Goal: Task Accomplishment & Management: Complete application form

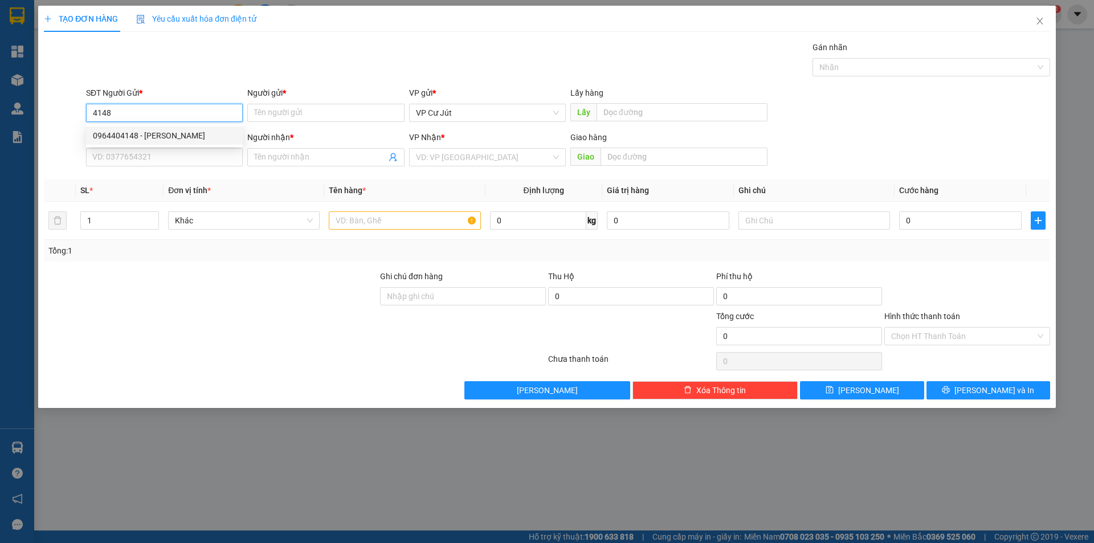
click at [177, 131] on div "0964404148 - [PERSON_NAME]" at bounding box center [164, 135] width 143 height 13
type input "0964404148"
type input "C Huyền"
type input "0964404148"
type input "C Huyền"
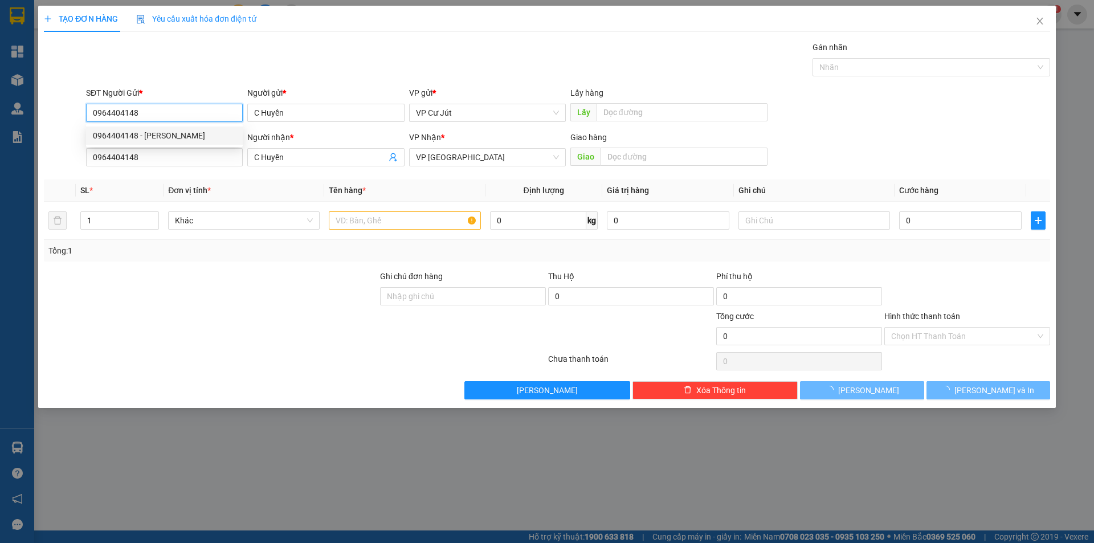
type input "50.000"
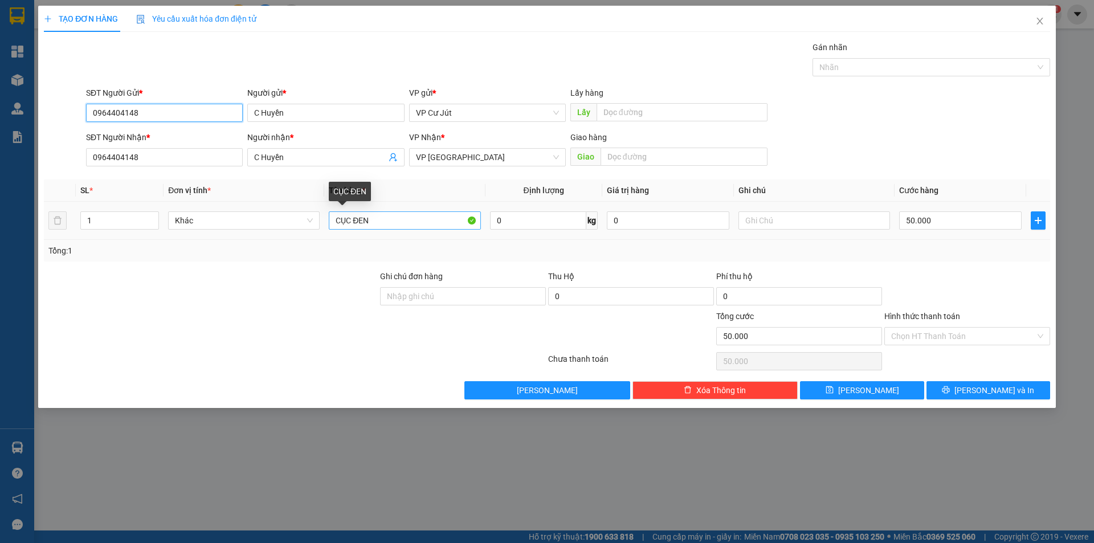
type input "0964404148"
click at [398, 225] on input "CỤC ĐEN" at bounding box center [405, 220] width 152 height 18
type input "C"
type input "BỌC HỒNG"
click at [965, 215] on input "50.000" at bounding box center [960, 220] width 123 height 18
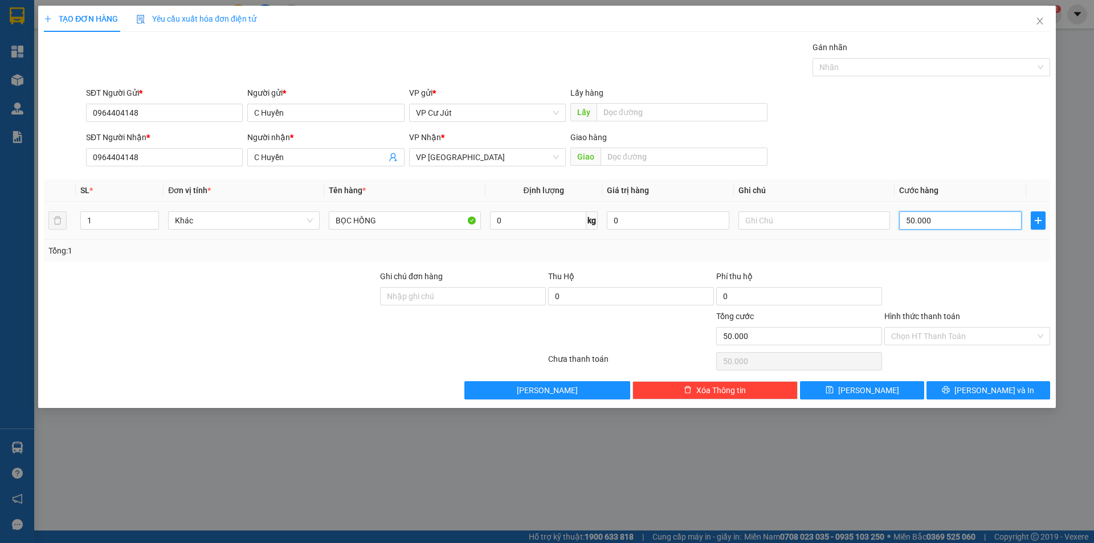
type input "0"
type input "30"
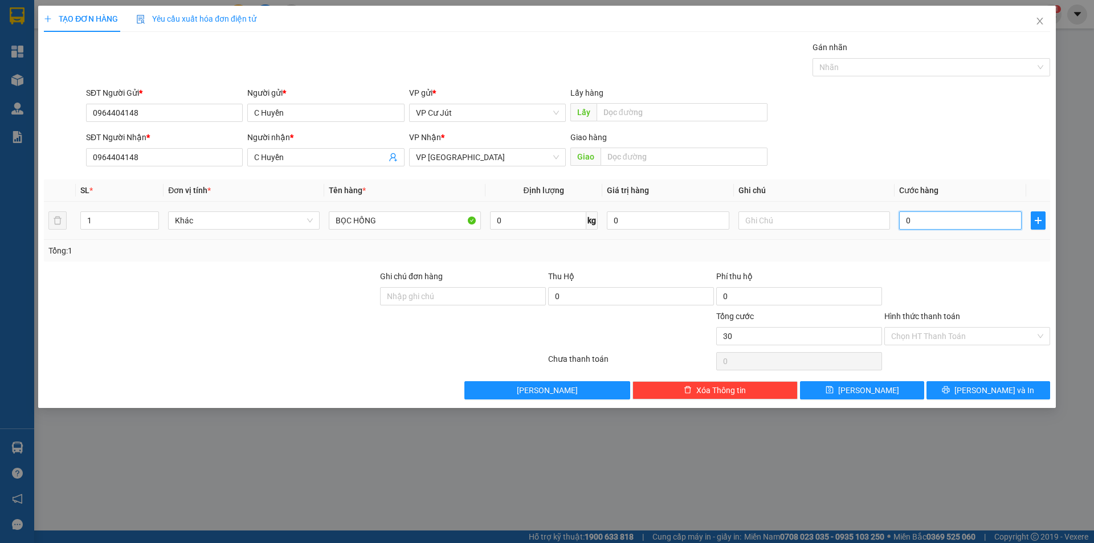
type input "30"
type input "300"
type input "3.000"
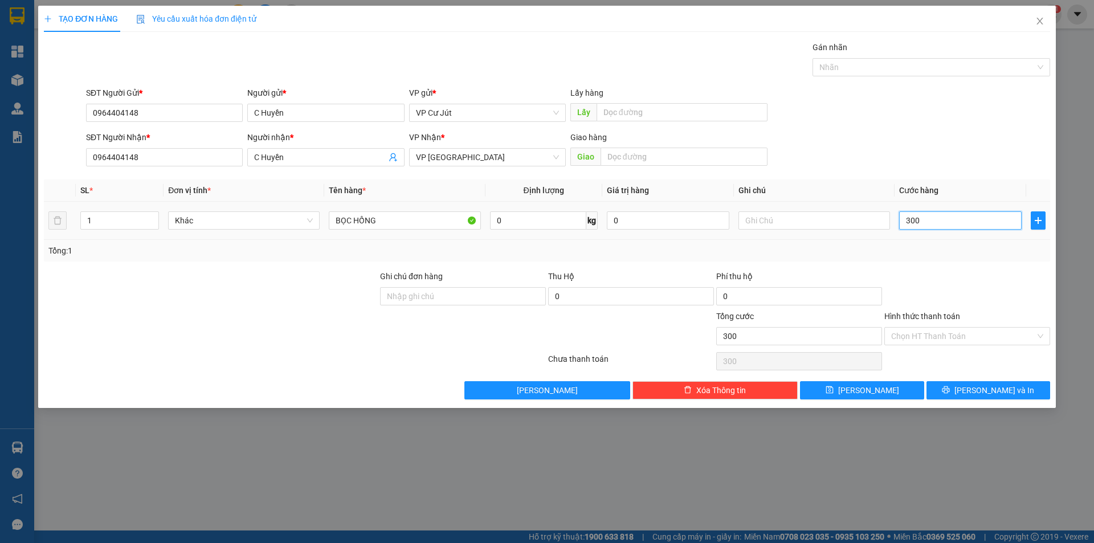
type input "3.000"
type input "30.000"
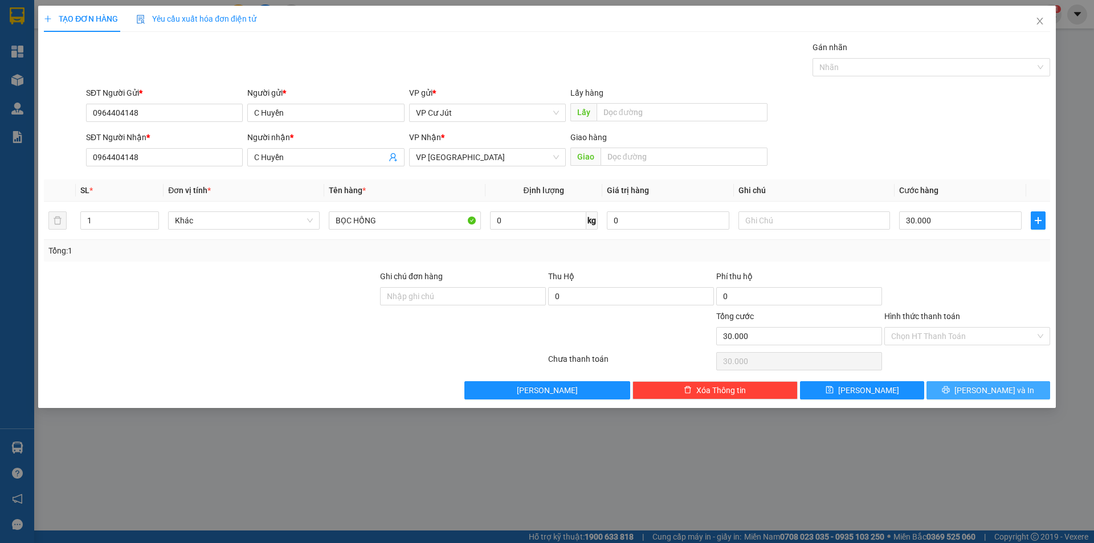
click at [1017, 390] on button "[PERSON_NAME] và In" at bounding box center [989, 390] width 124 height 18
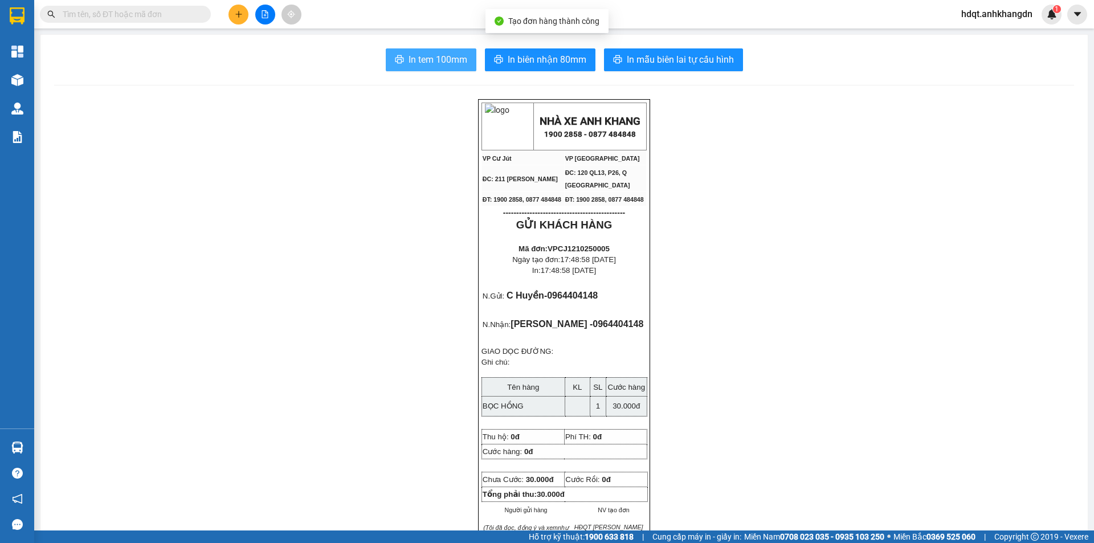
click at [415, 54] on span "In tem 100mm" at bounding box center [438, 59] width 59 height 14
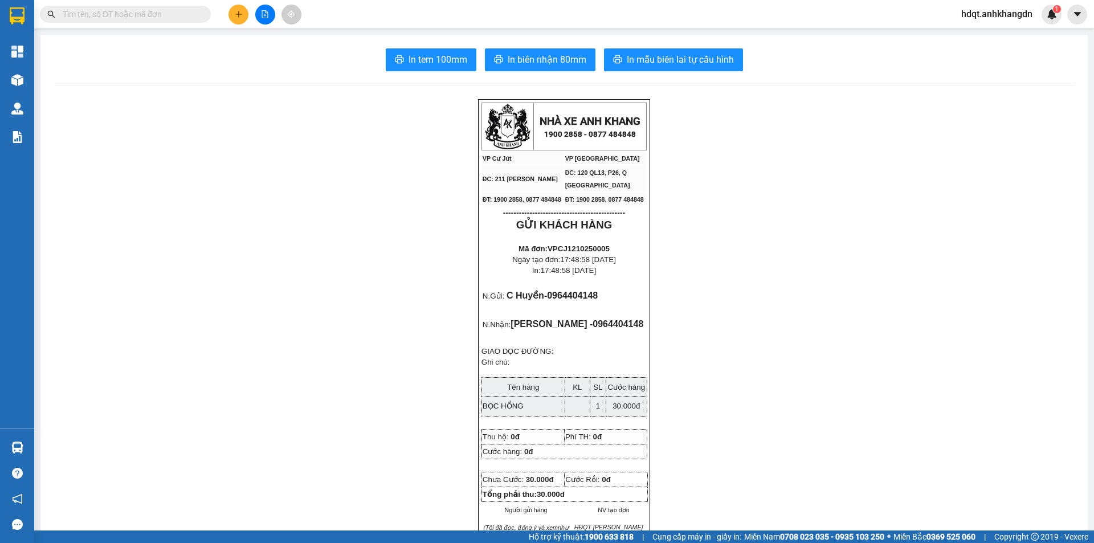
click at [34, 75] on main "In tem 100mm In biên nhận 80mm In mẫu biên lai tự cấu hình NHÀ XE ANH KHANG 190…" at bounding box center [547, 265] width 1094 height 531
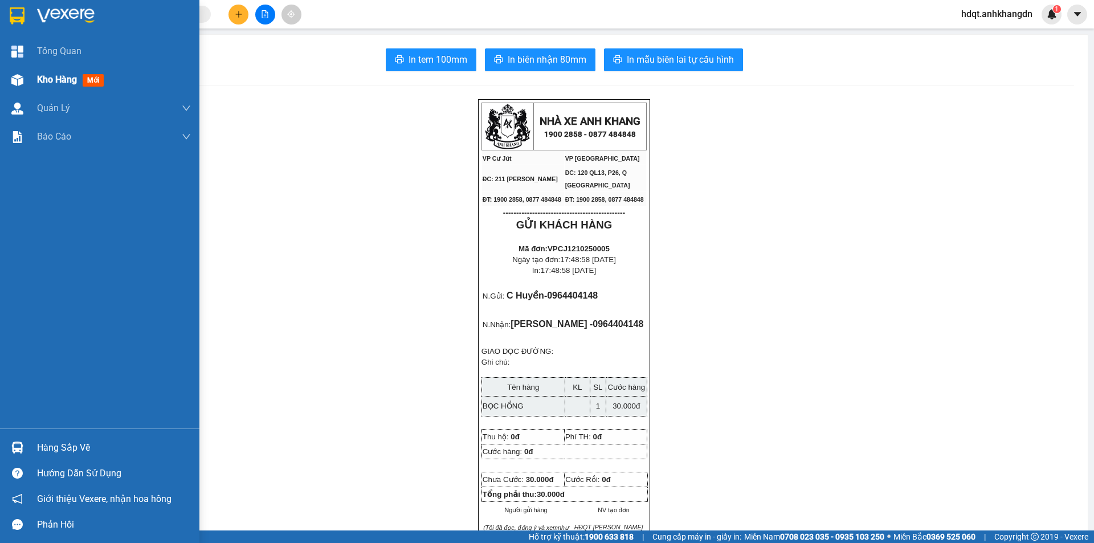
click at [32, 78] on div "Kho hàng mới" at bounding box center [99, 80] width 199 height 28
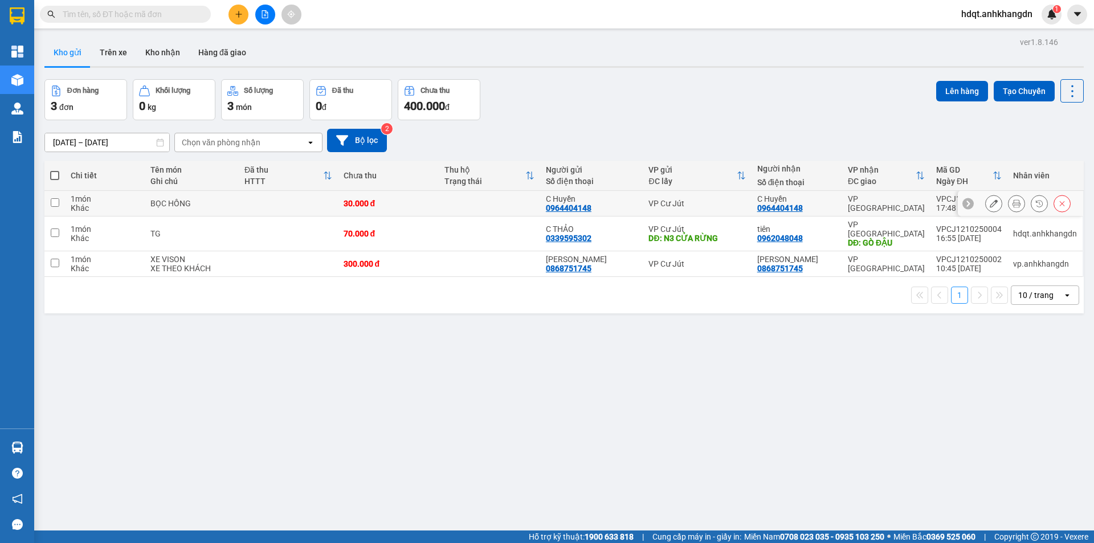
drag, startPoint x: 369, startPoint y: 202, endPoint x: 365, endPoint y: 235, distance: 33.4
click at [369, 203] on div "30.000 đ" at bounding box center [389, 203] width 90 height 9
checkbox input "true"
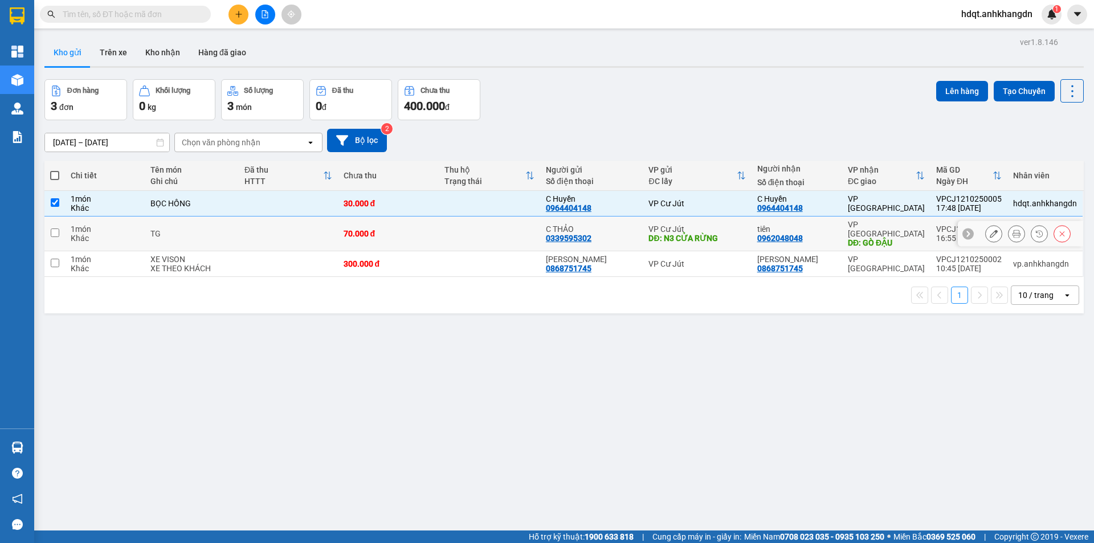
click at [364, 236] on td "70.000 đ" at bounding box center [388, 234] width 101 height 35
checkbox input "true"
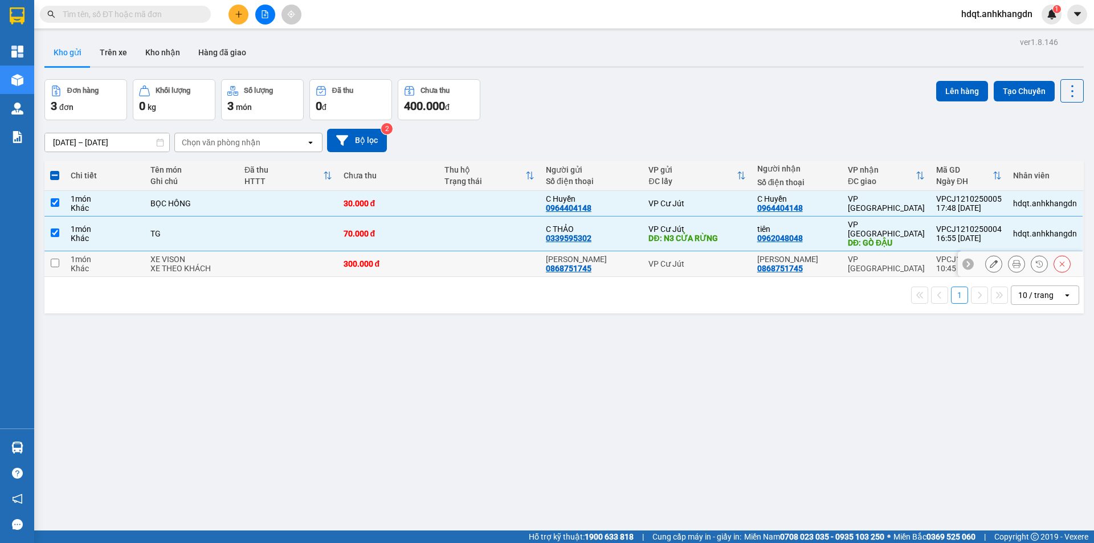
click at [364, 259] on div "300.000 đ" at bounding box center [389, 263] width 90 height 9
checkbox input "true"
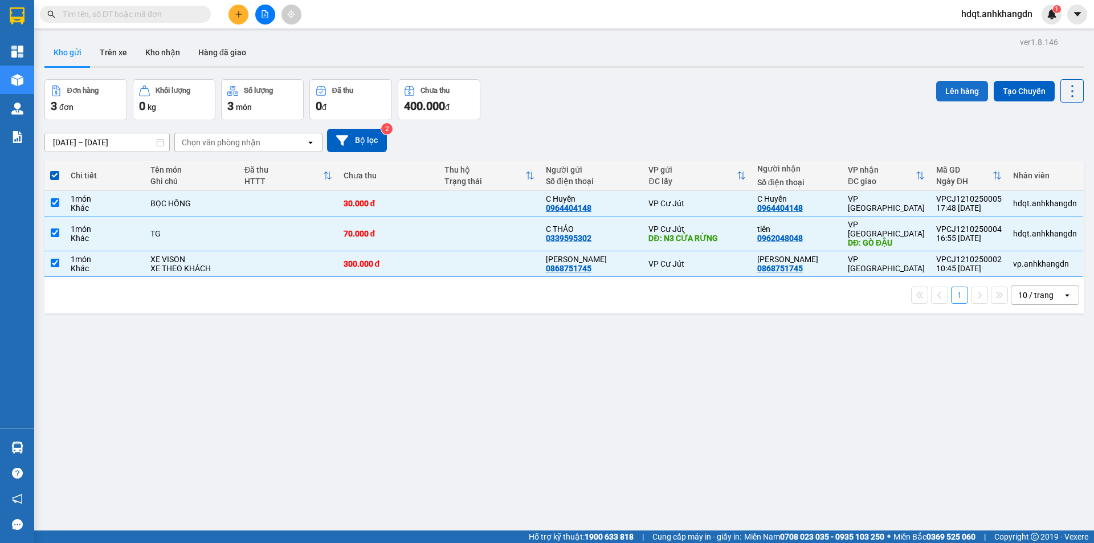
click at [966, 92] on button "Lên hàng" at bounding box center [962, 91] width 52 height 21
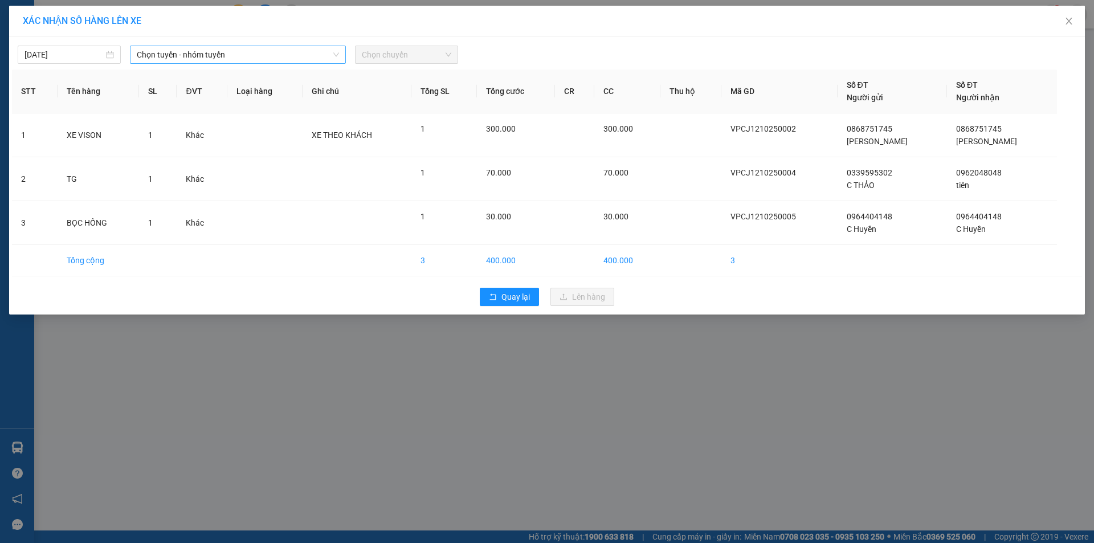
click at [250, 57] on span "Chọn tuyến - nhóm tuyến" at bounding box center [238, 54] width 202 height 17
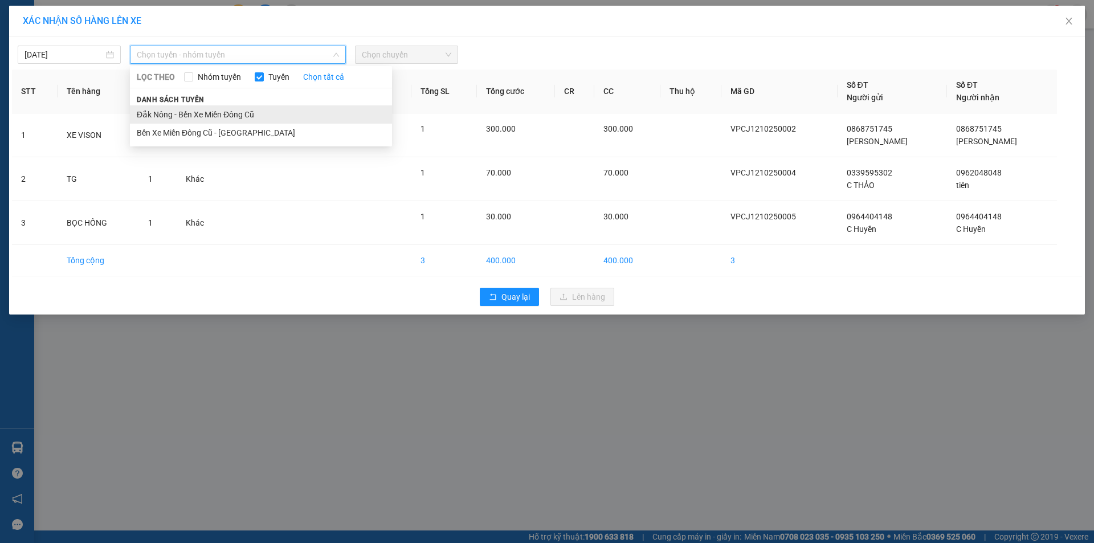
click at [220, 109] on li "Đắk Nông - Bến Xe Miền Đông Cũ" at bounding box center [261, 114] width 262 height 18
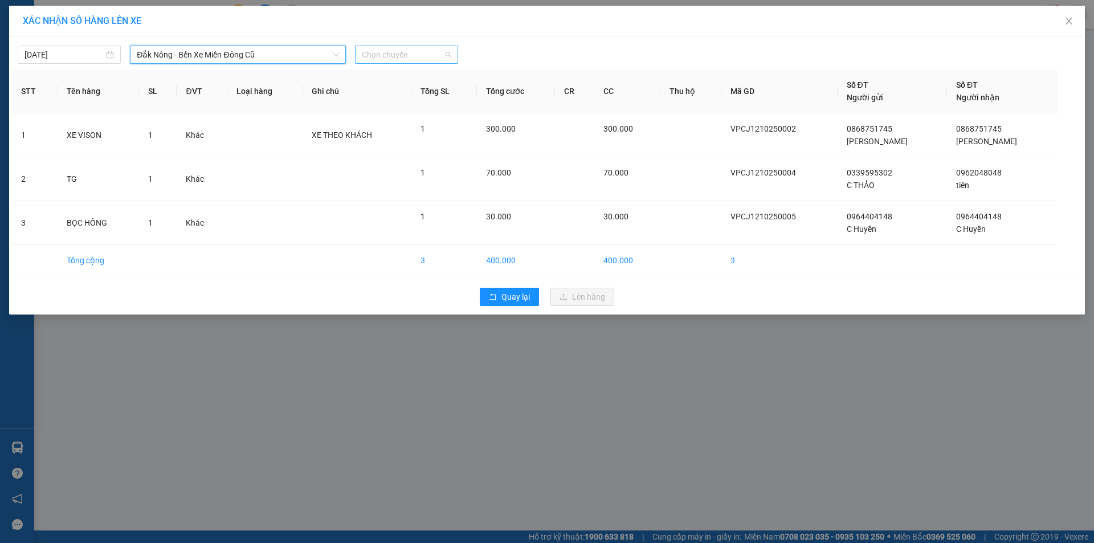
click at [379, 55] on span "Chọn chuyến" at bounding box center [406, 54] width 89 height 17
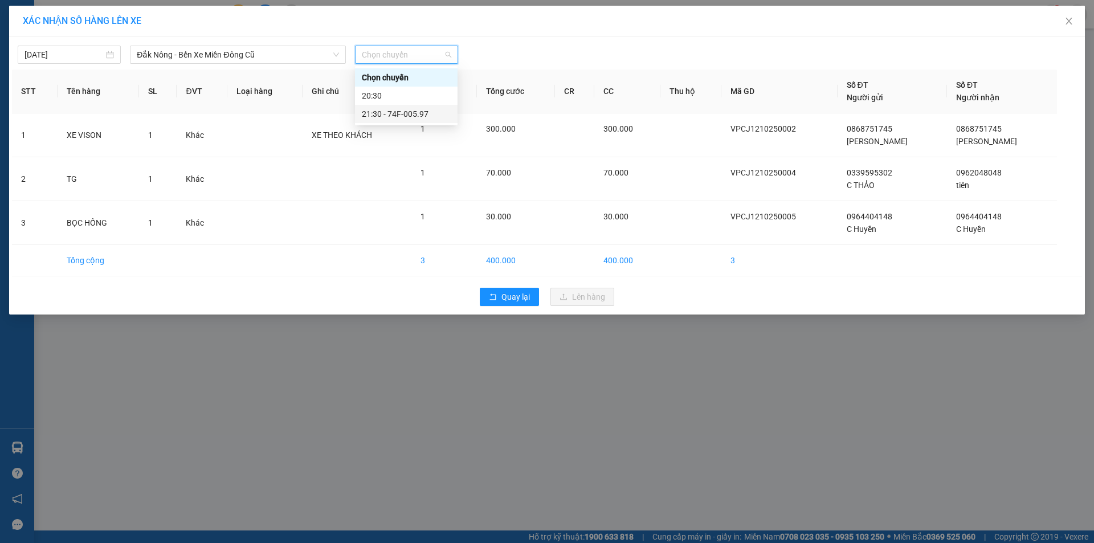
click at [394, 109] on div "21:30 - 74F-005.97" at bounding box center [406, 114] width 89 height 13
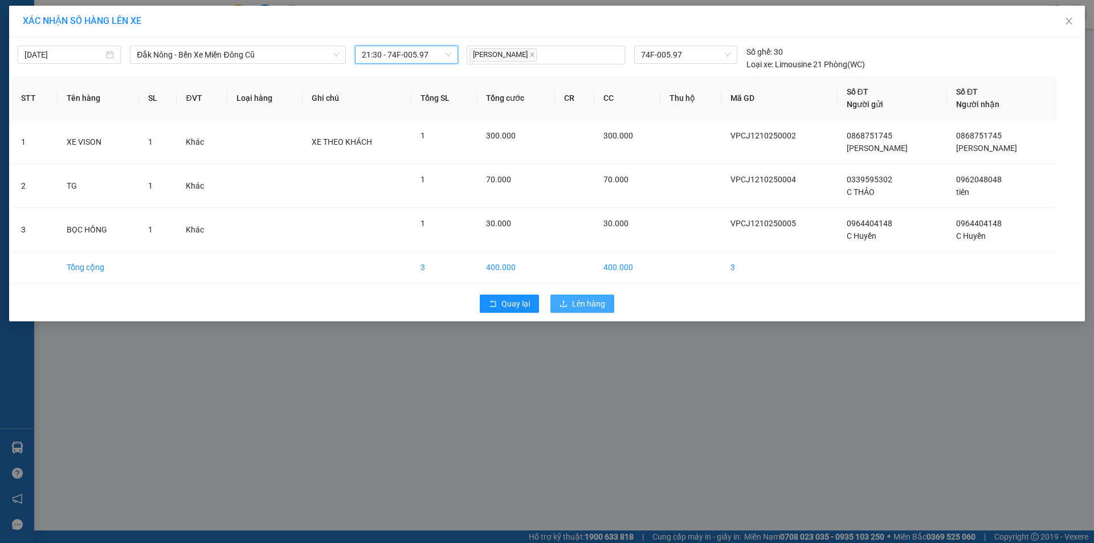
click at [594, 303] on span "Lên hàng" at bounding box center [588, 304] width 33 height 13
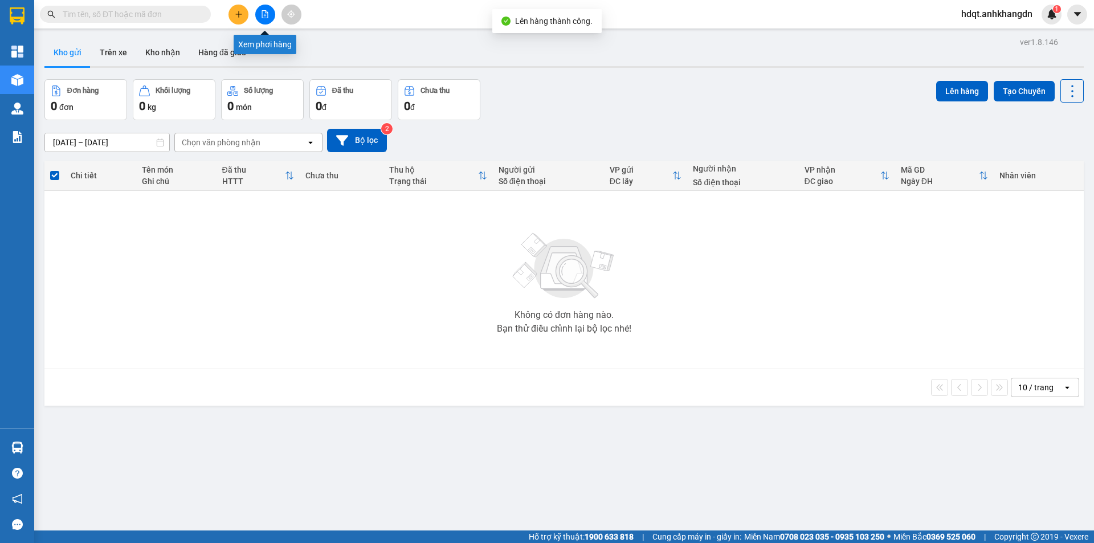
click at [259, 14] on button at bounding box center [265, 15] width 20 height 20
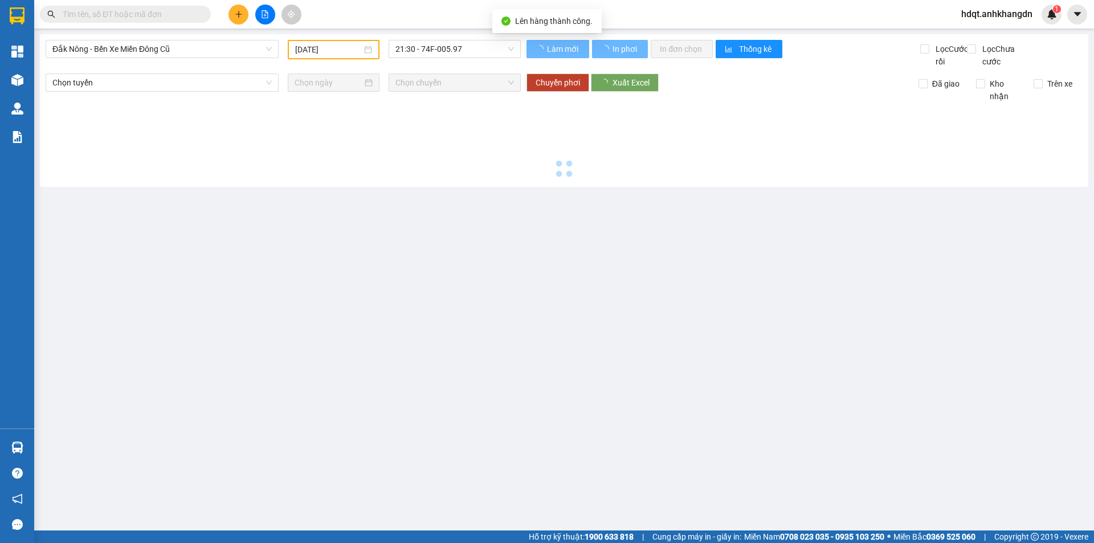
type input "[DATE]"
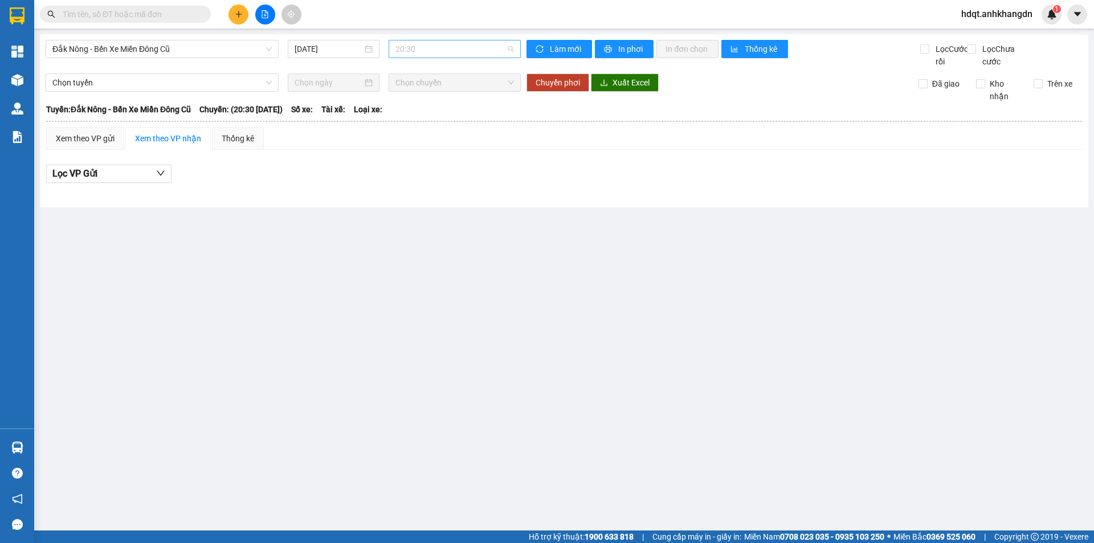
drag, startPoint x: 455, startPoint y: 54, endPoint x: 445, endPoint y: 67, distance: 16.6
click at [454, 53] on span "20:30" at bounding box center [455, 48] width 119 height 17
click at [442, 103] on div "21:30 - 74F-005.97" at bounding box center [440, 108] width 89 height 13
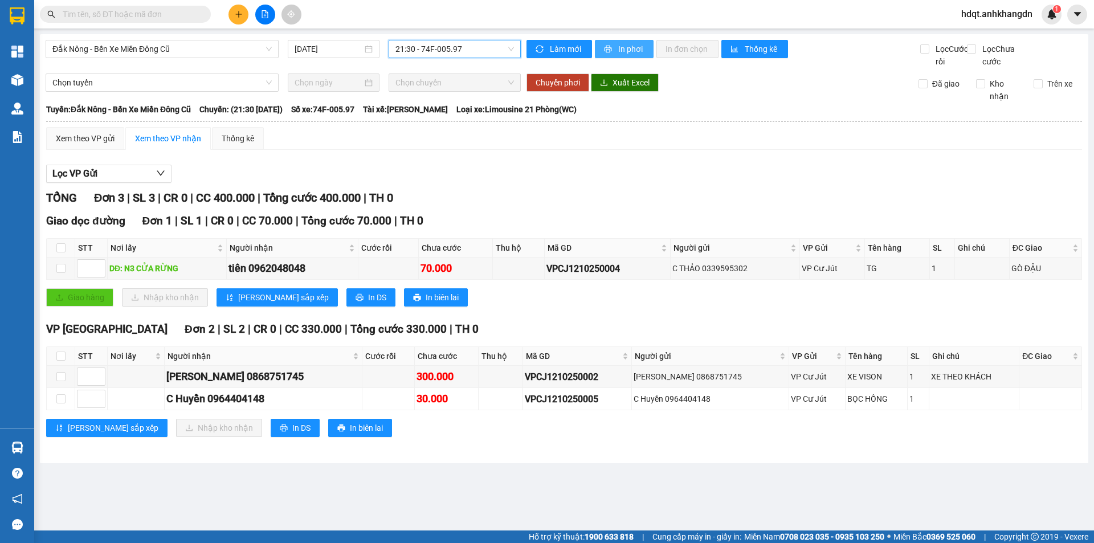
click at [639, 54] on span "In phơi" at bounding box center [631, 49] width 26 height 13
click at [242, 14] on icon "plus" at bounding box center [239, 14] width 8 height 8
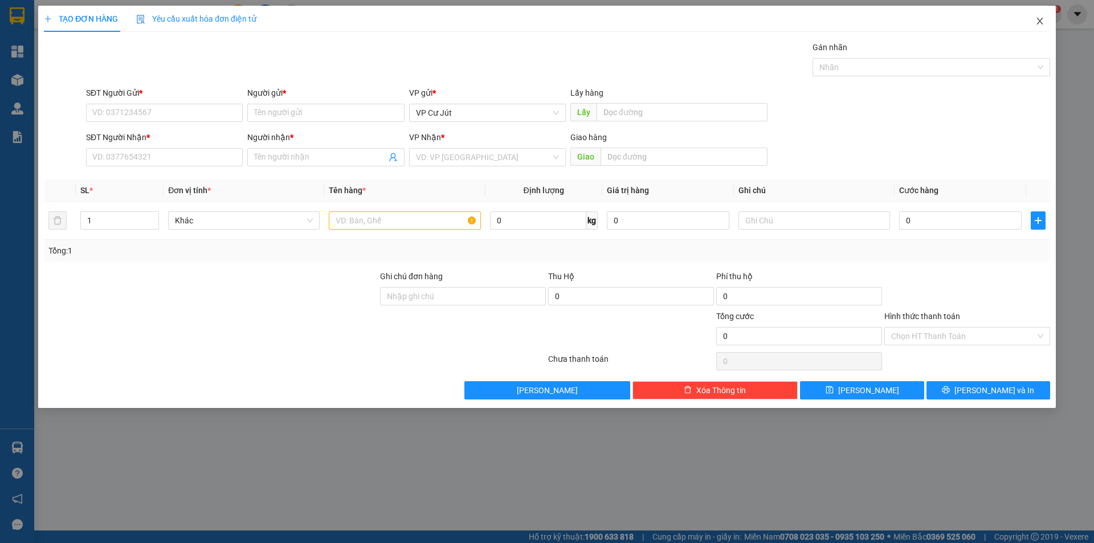
click at [1046, 27] on span "Close" at bounding box center [1040, 22] width 32 height 32
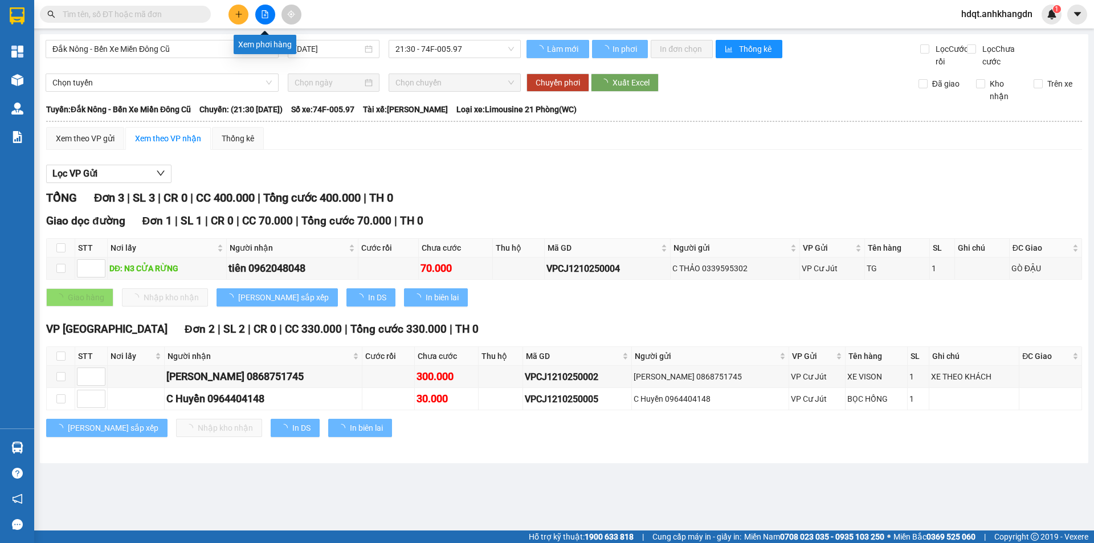
click at [266, 18] on icon "file-add" at bounding box center [265, 14] width 6 height 8
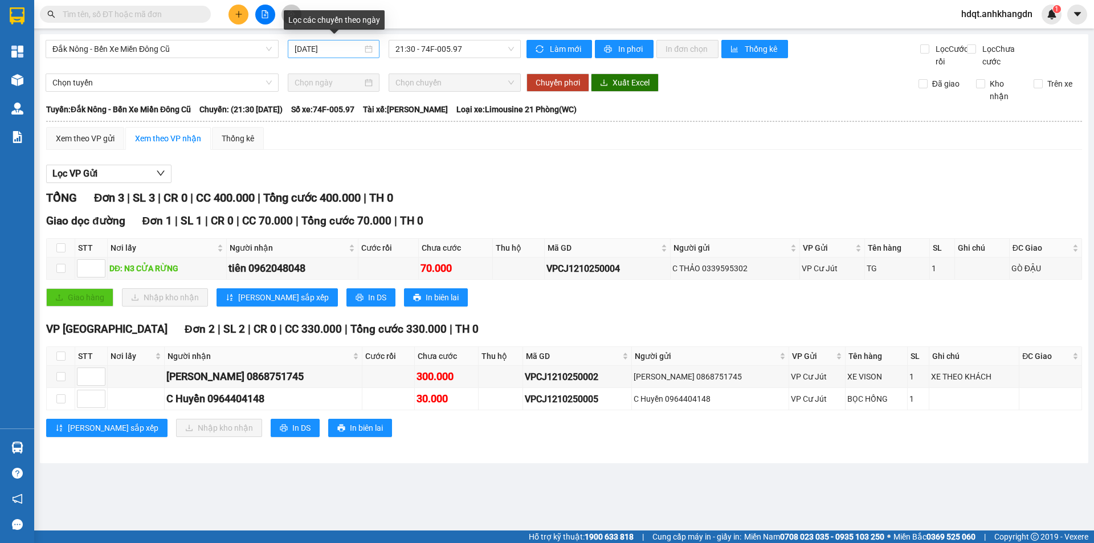
click at [354, 49] on input "[DATE]" at bounding box center [329, 49] width 68 height 13
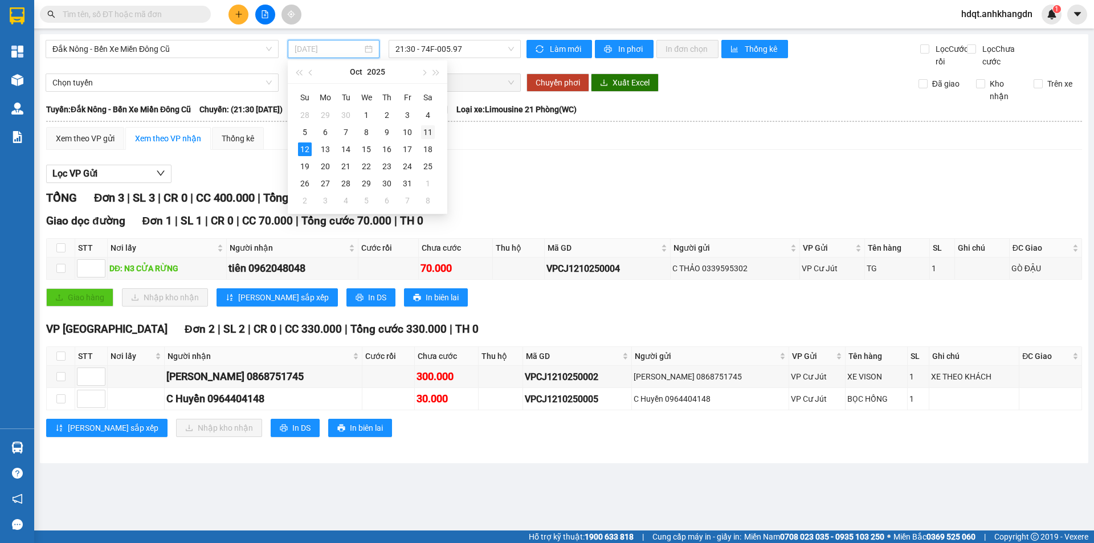
click at [423, 129] on div "11" at bounding box center [428, 132] width 14 height 14
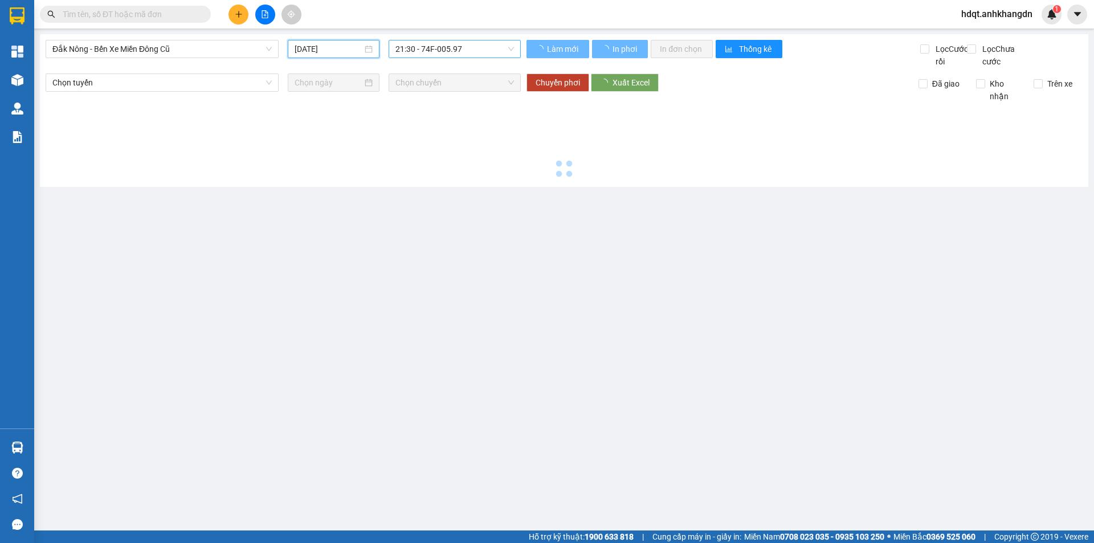
type input "[DATE]"
click at [451, 51] on span "21:30 - 74F-005.97" at bounding box center [455, 48] width 119 height 17
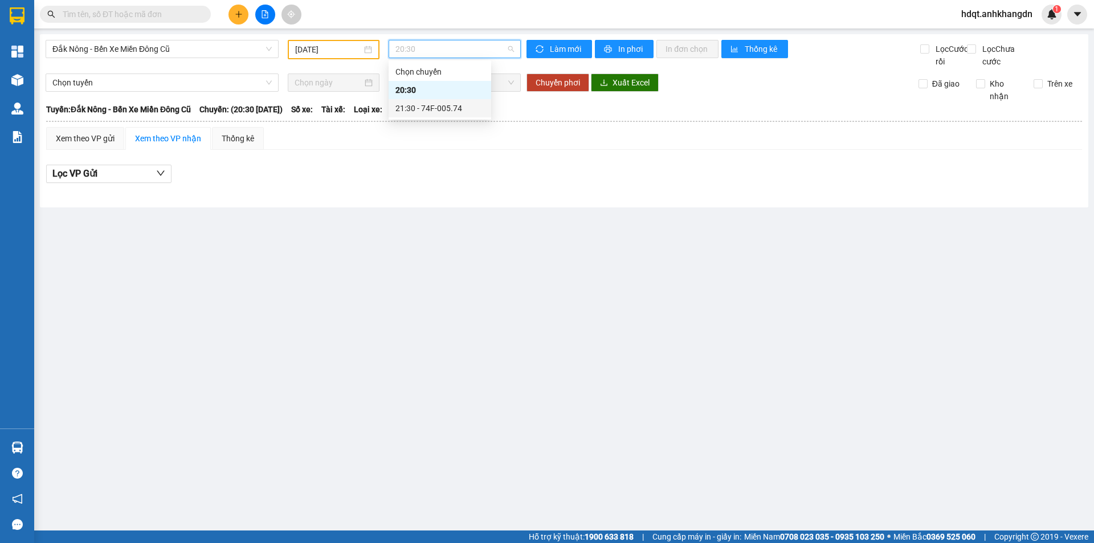
click at [446, 108] on div "21:30 - 74F-005.74" at bounding box center [440, 108] width 89 height 13
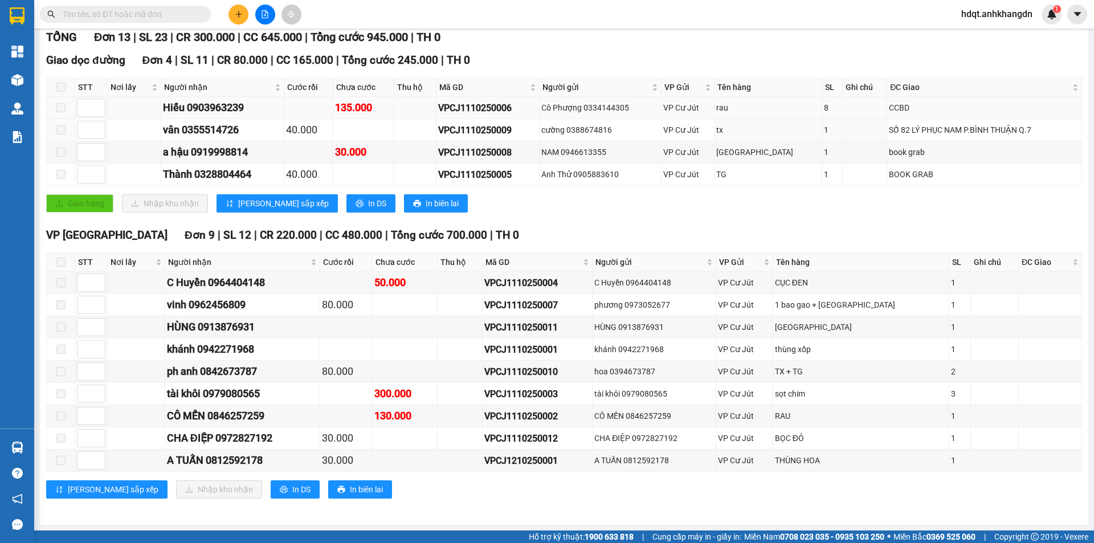
scroll to position [173, 0]
click at [247, 11] on button at bounding box center [239, 15] width 20 height 20
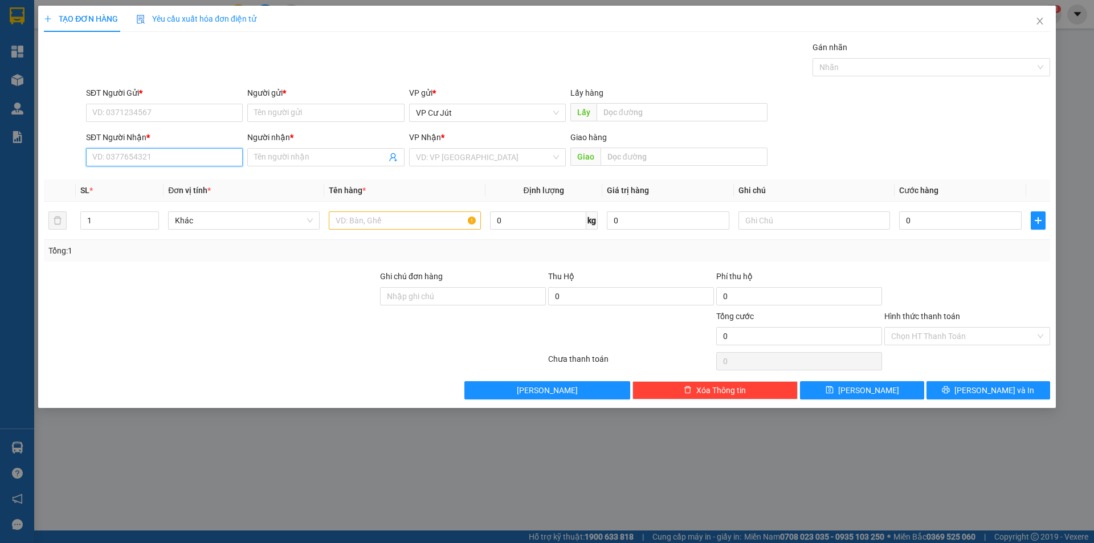
click at [199, 150] on input "SĐT Người Nhận *" at bounding box center [164, 157] width 157 height 18
click at [182, 169] on div "0812592178 0812592178 - A TUẤN 0377878178 - TRUNG" at bounding box center [164, 189] width 157 height 41
click at [180, 178] on div "Transit Pickup Surcharge Ids Transit Deliver Surcharge Ids Transit Deliver Surc…" at bounding box center [547, 220] width 1007 height 358
click at [164, 161] on input "178" at bounding box center [164, 157] width 157 height 18
click at [164, 173] on div "0812592178 - A TUẤN" at bounding box center [164, 180] width 157 height 18
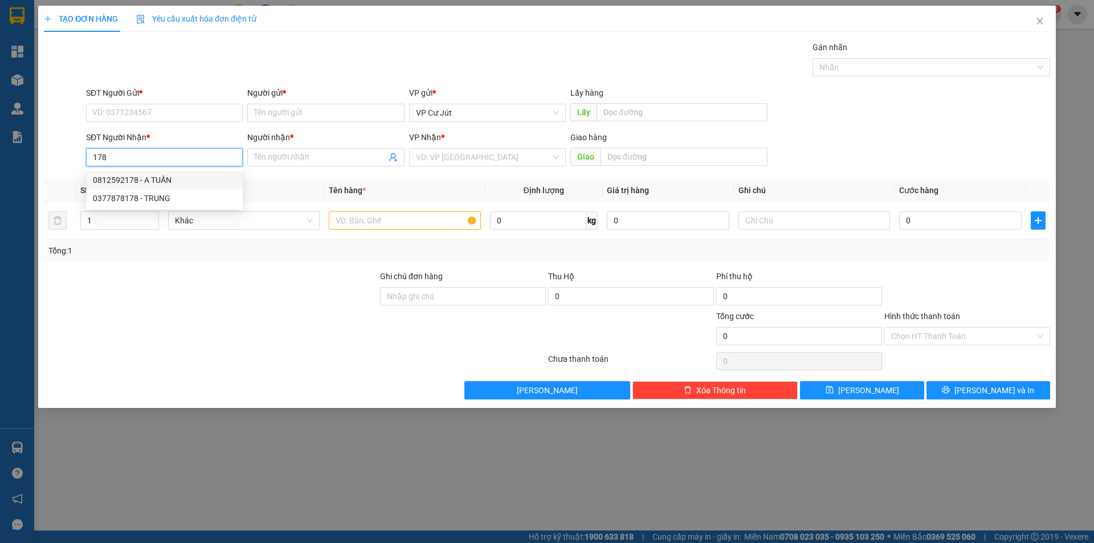
type input "0812592178"
type input "A TUẤN"
type input "30.000"
drag, startPoint x: 158, startPoint y: 158, endPoint x: 86, endPoint y: 148, distance: 72.5
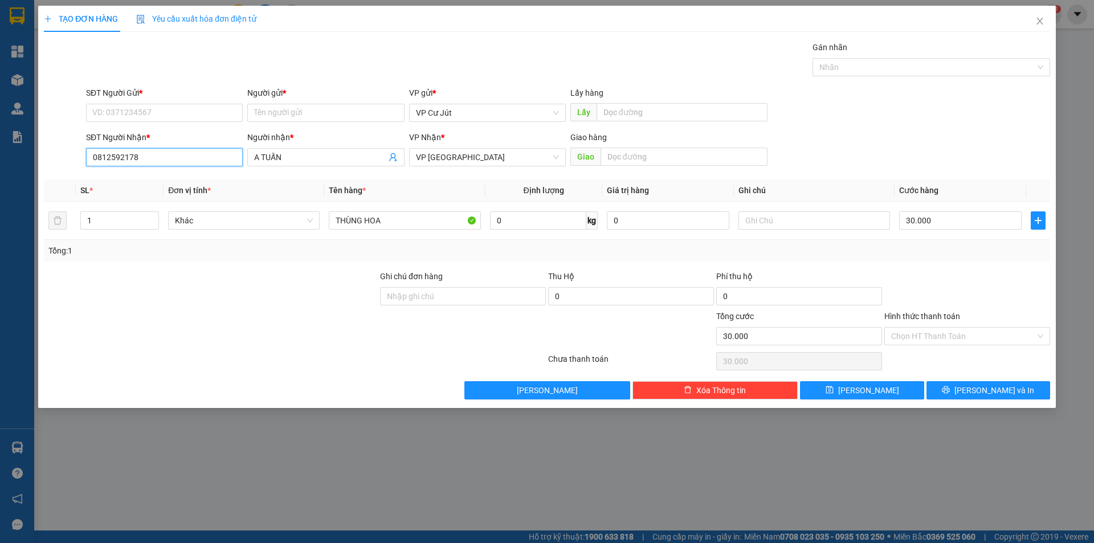
click at [86, 148] on input "0812592178" at bounding box center [164, 157] width 157 height 18
click at [165, 105] on input "SĐT Người Gửi *" at bounding box center [164, 113] width 157 height 18
paste input "0812592178"
type input "0812592178"
drag, startPoint x: 238, startPoint y: 59, endPoint x: 272, endPoint y: 101, distance: 54.2
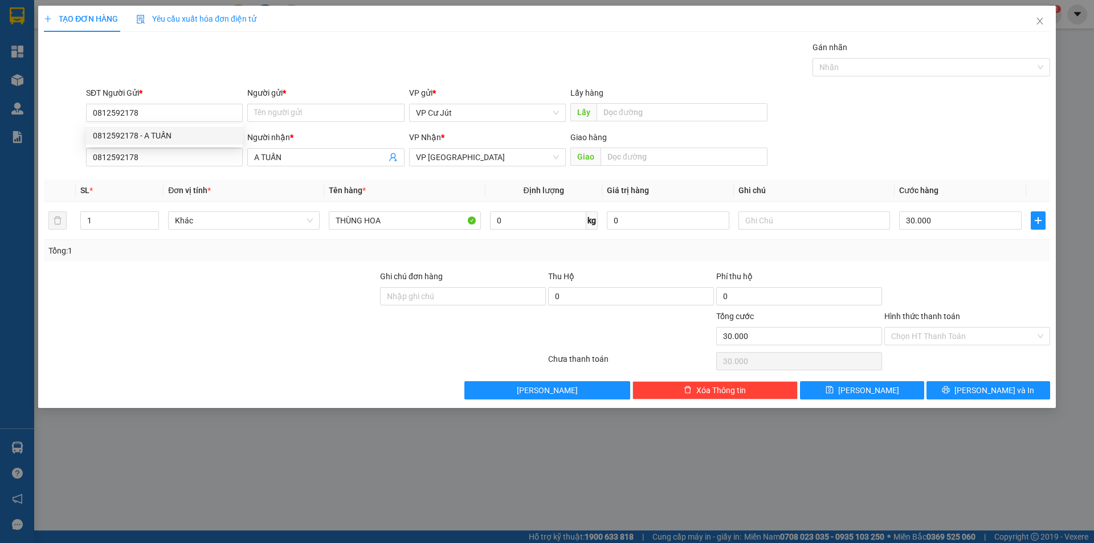
click at [239, 59] on div "Gán nhãn Nhãn" at bounding box center [568, 61] width 969 height 40
drag, startPoint x: 282, startPoint y: 152, endPoint x: 208, endPoint y: 166, distance: 75.5
click at [208, 166] on div "SĐT Người Nhận * 0812592178 Người nhận * A TUẤN A TUẤN VP Nhận * VP Sài Gòn Gia…" at bounding box center [568, 151] width 969 height 40
click at [262, 120] on input "Người gửi *" at bounding box center [325, 113] width 157 height 18
paste input "A TUẤN"
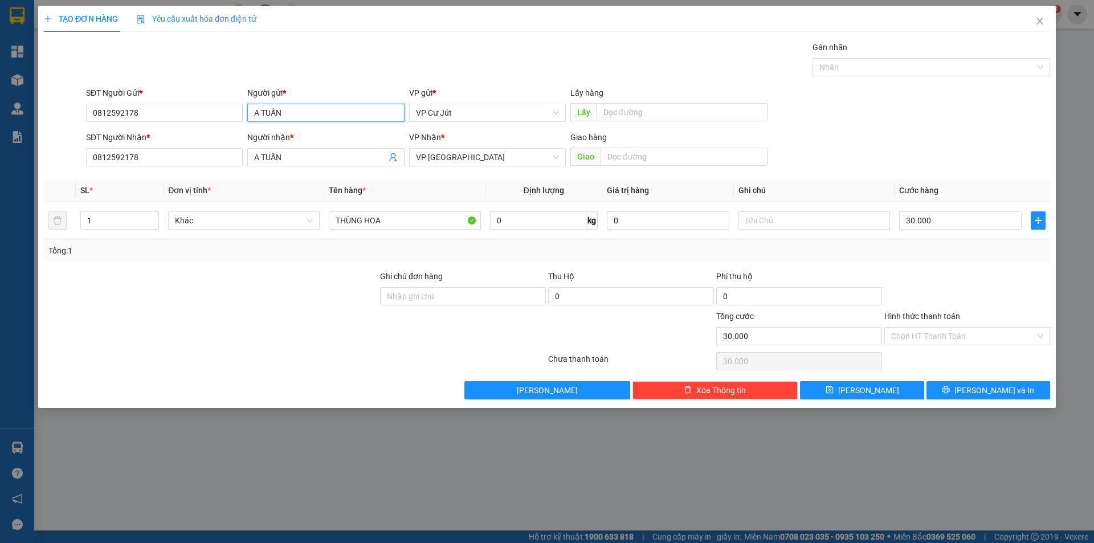
type input "A TUẤN"
click at [301, 70] on div "Gán nhãn Nhãn" at bounding box center [568, 61] width 969 height 40
click at [935, 332] on input "Hình thức thanh toán" at bounding box center [963, 336] width 144 height 17
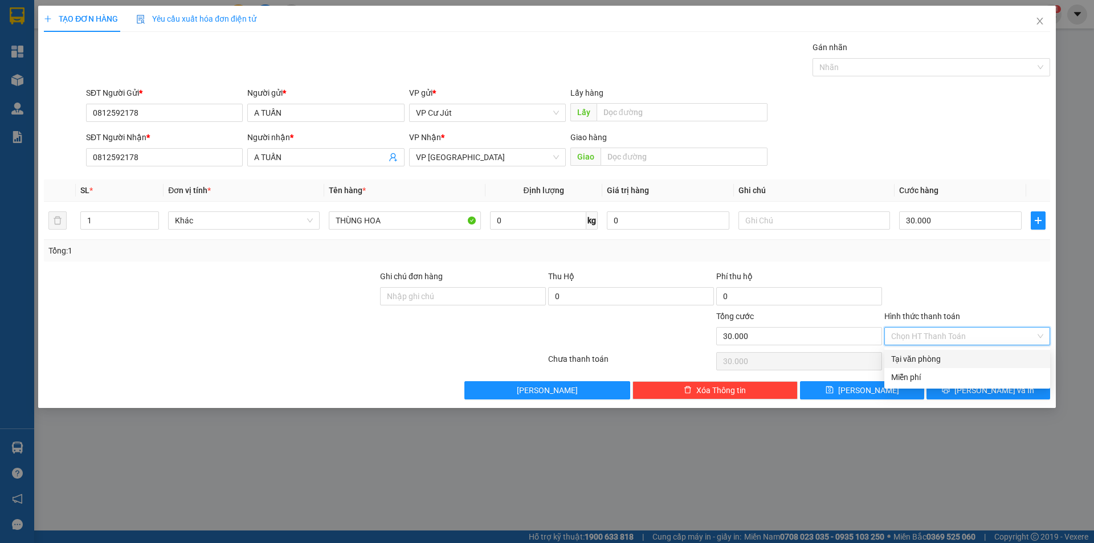
click at [932, 357] on div "Tại văn phòng" at bounding box center [967, 359] width 152 height 13
type input "0"
click at [962, 385] on button "[PERSON_NAME] và In" at bounding box center [989, 390] width 124 height 18
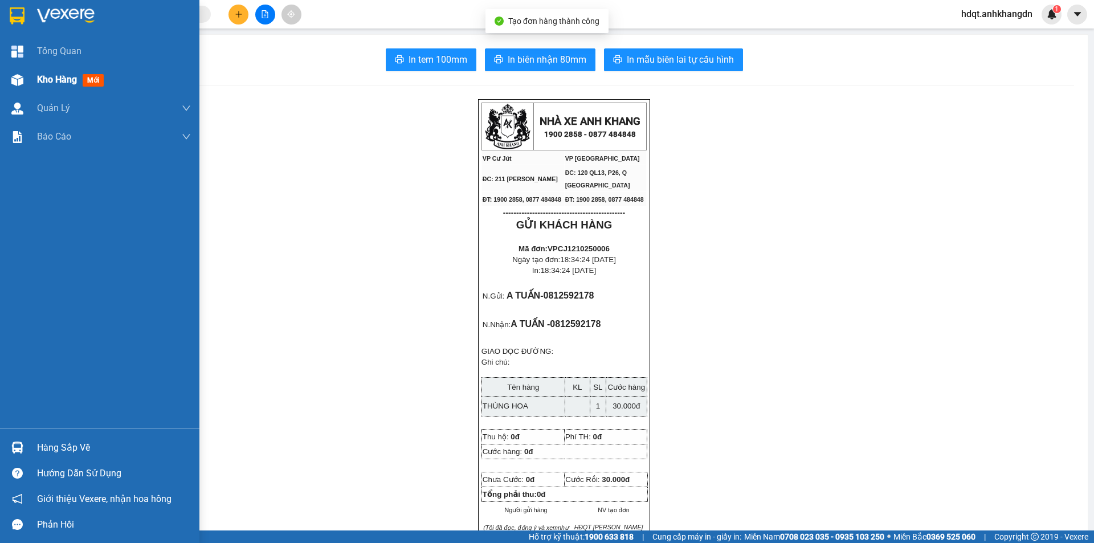
click at [60, 73] on div "Kho hàng mới" at bounding box center [72, 79] width 71 height 14
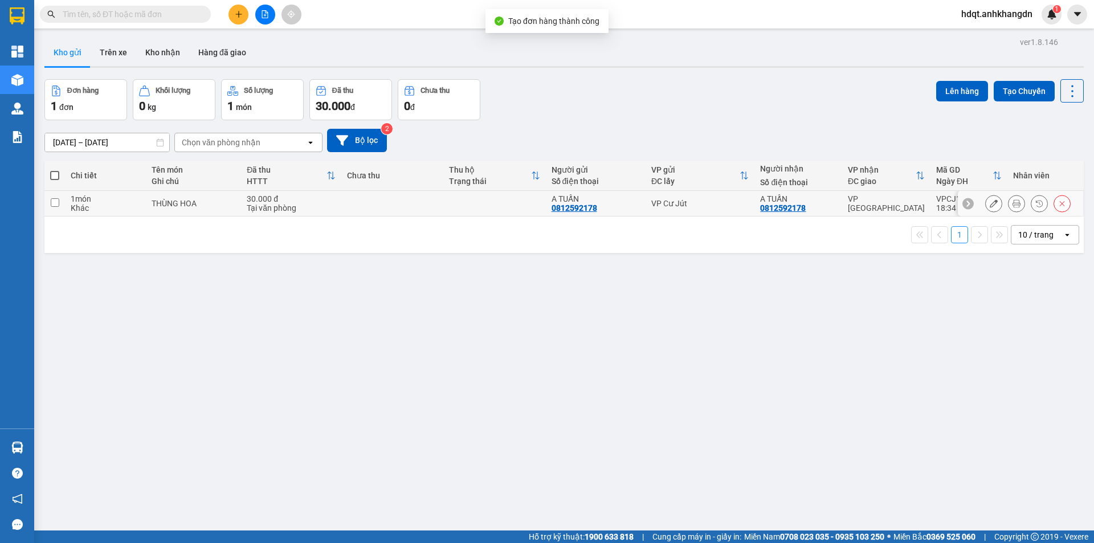
click at [313, 200] on div "30.000 đ" at bounding box center [291, 198] width 88 height 9
checkbox input "true"
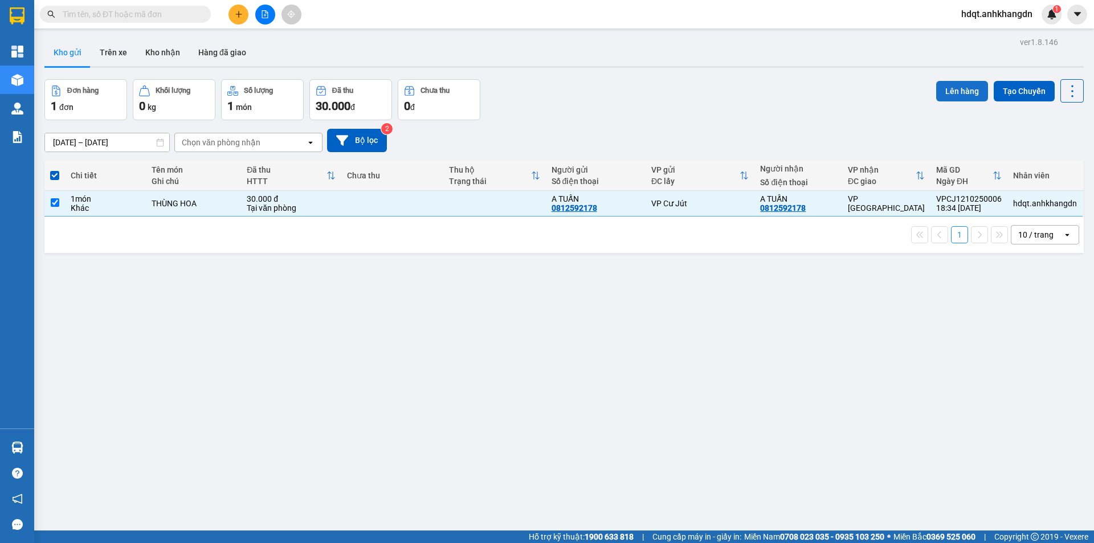
click at [946, 91] on button "Lên hàng" at bounding box center [962, 91] width 52 height 21
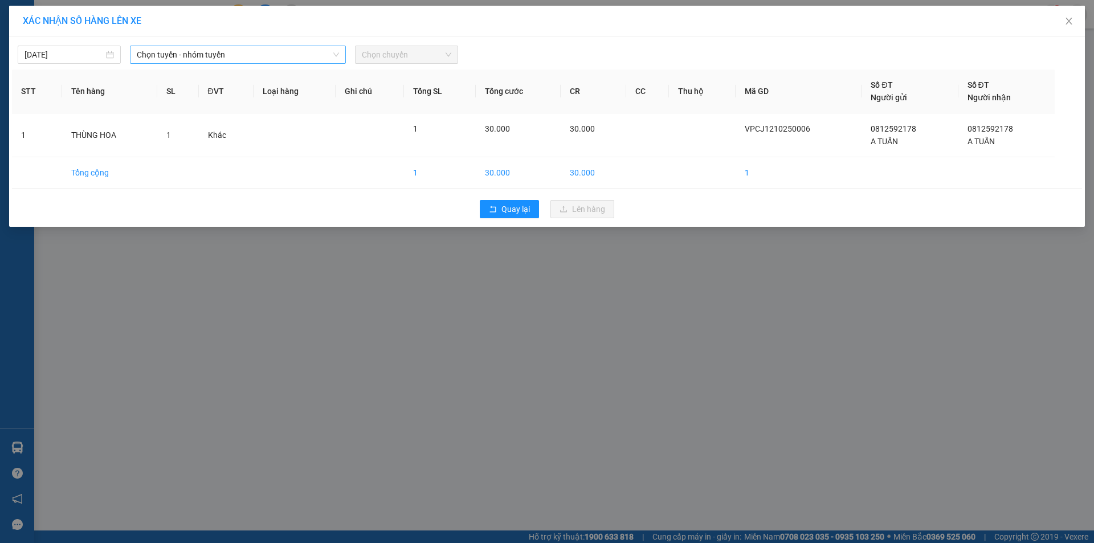
click at [174, 55] on span "Chọn tuyến - nhóm tuyến" at bounding box center [238, 54] width 202 height 17
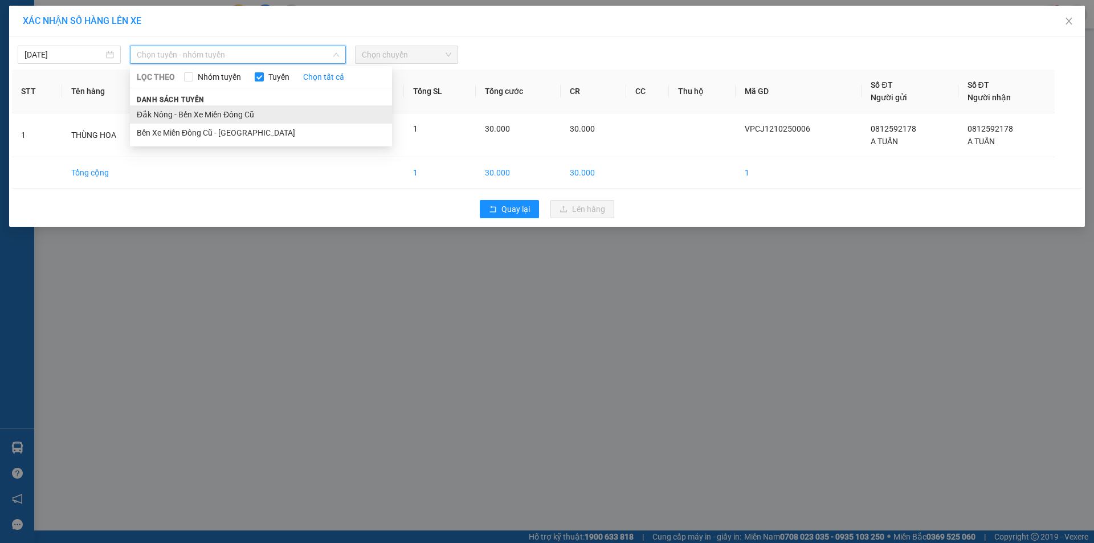
click at [182, 112] on li "Đắk Nông - Bến Xe Miền Đông Cũ" at bounding box center [261, 114] width 262 height 18
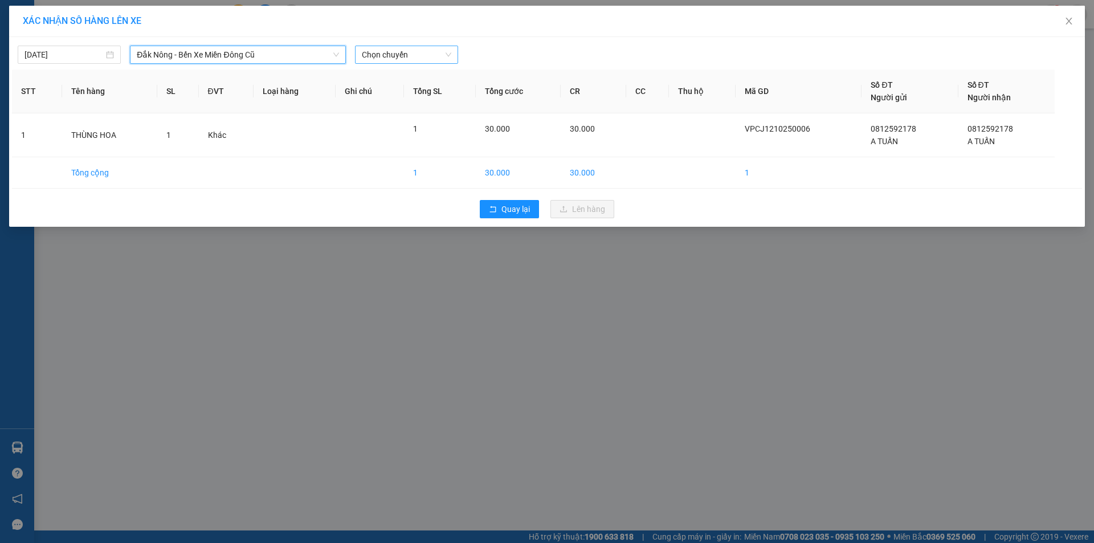
click at [397, 60] on span "Chọn chuyến" at bounding box center [406, 54] width 89 height 17
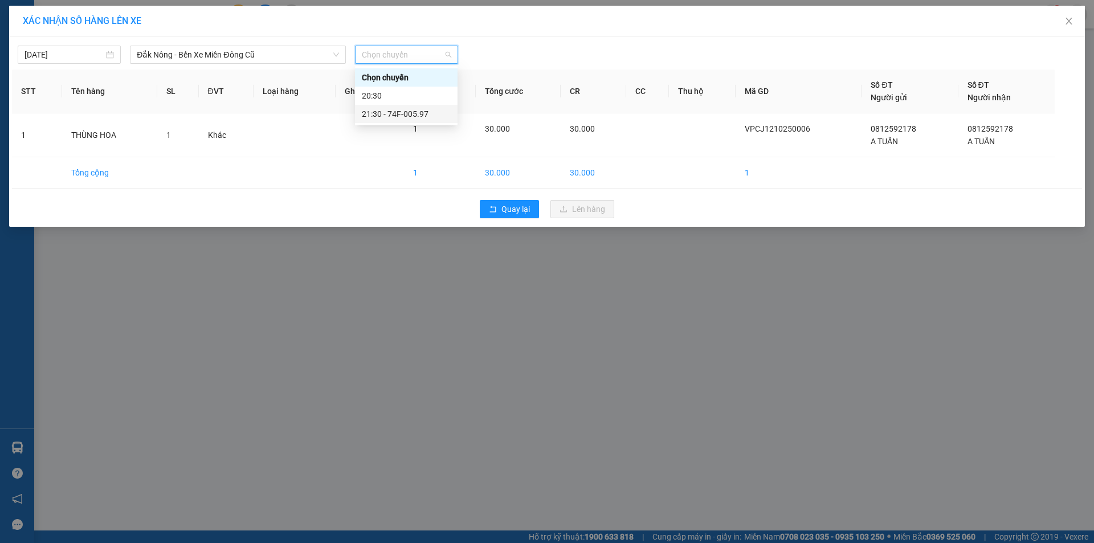
click at [410, 114] on div "21:30 - 74F-005.97" at bounding box center [406, 114] width 89 height 13
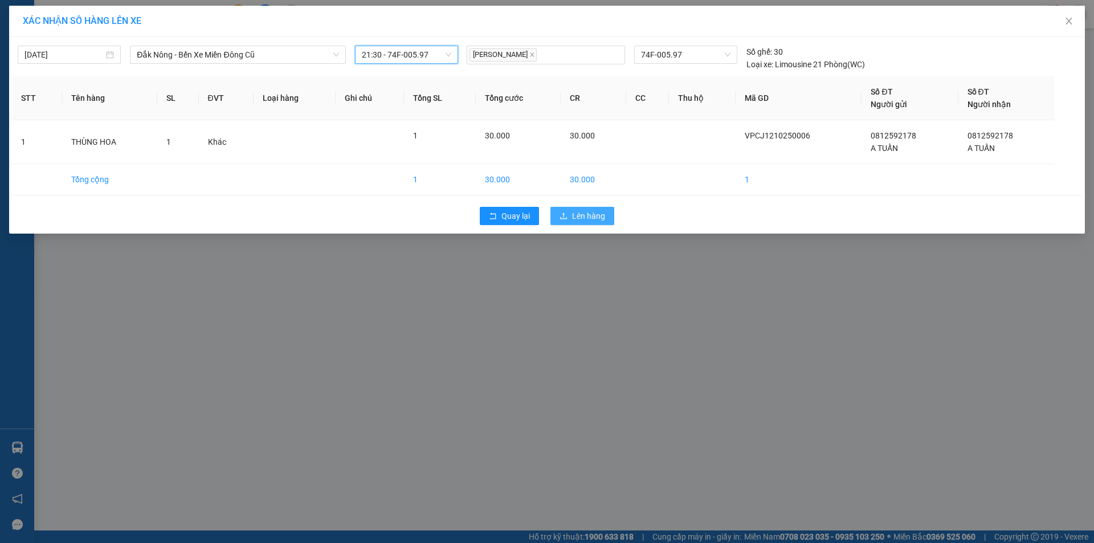
click at [574, 213] on span "Lên hàng" at bounding box center [588, 216] width 33 height 13
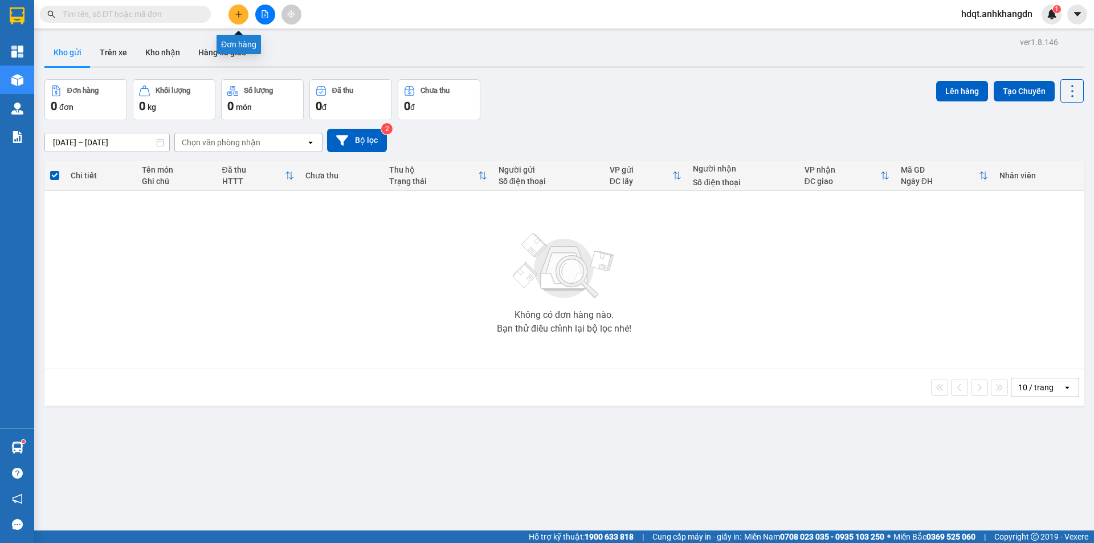
click at [235, 16] on icon "plus" at bounding box center [239, 14] width 8 height 8
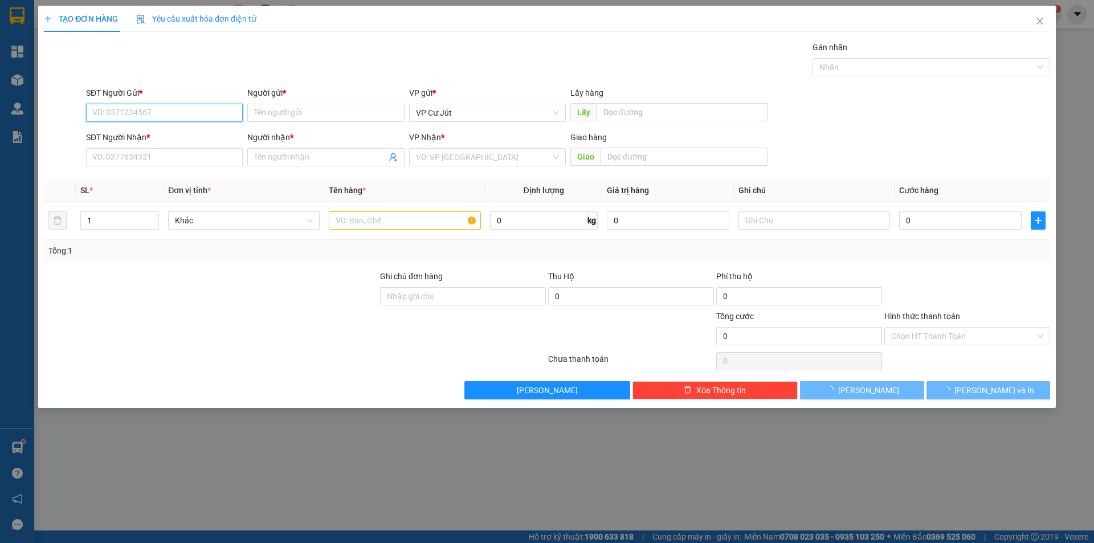
click at [211, 111] on input "SĐT Người Gửi *" at bounding box center [164, 113] width 157 height 18
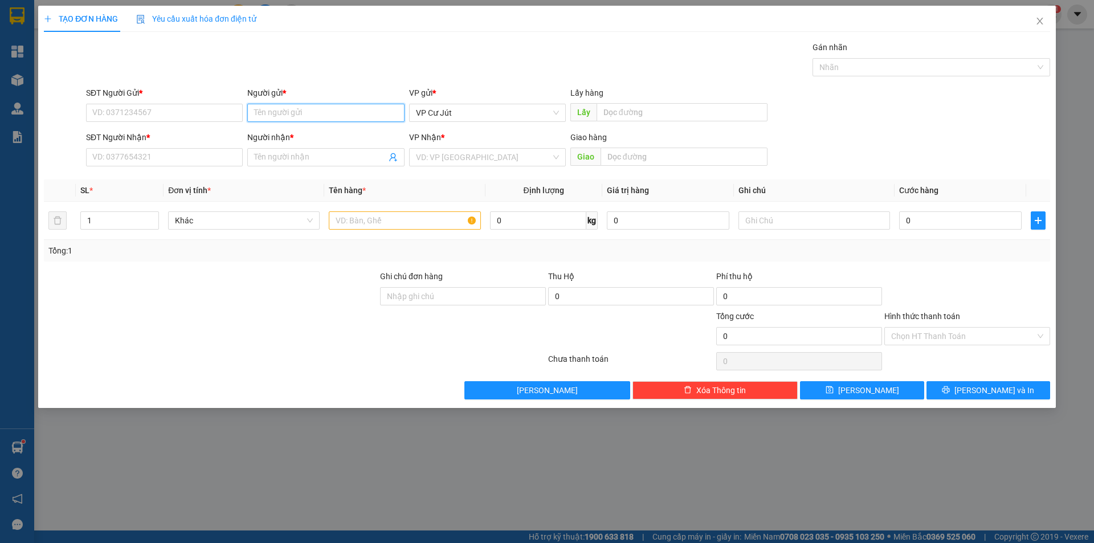
click at [270, 116] on input "Người gửi *" at bounding box center [325, 113] width 157 height 18
type input "trâm sp"
click at [283, 134] on div "trâm sp - 0973408280" at bounding box center [325, 135] width 143 height 13
type input "0973408280"
type input "trâm sp"
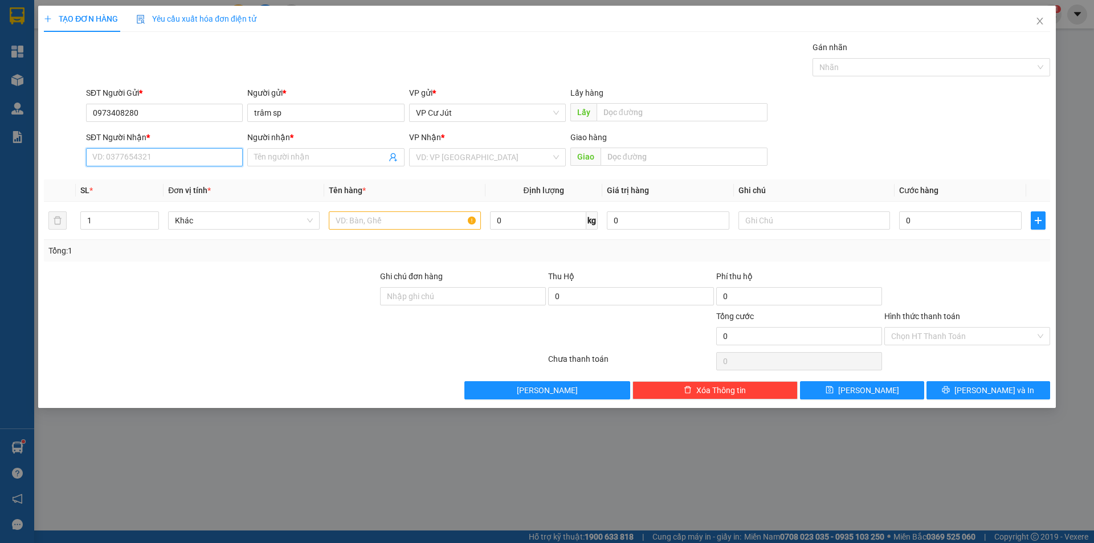
click at [203, 159] on input "SĐT Người Nhận *" at bounding box center [164, 157] width 157 height 18
type input "0799399113"
click at [201, 173] on div "0799399113 - A" at bounding box center [164, 180] width 157 height 18
type input "A"
type input "30.000"
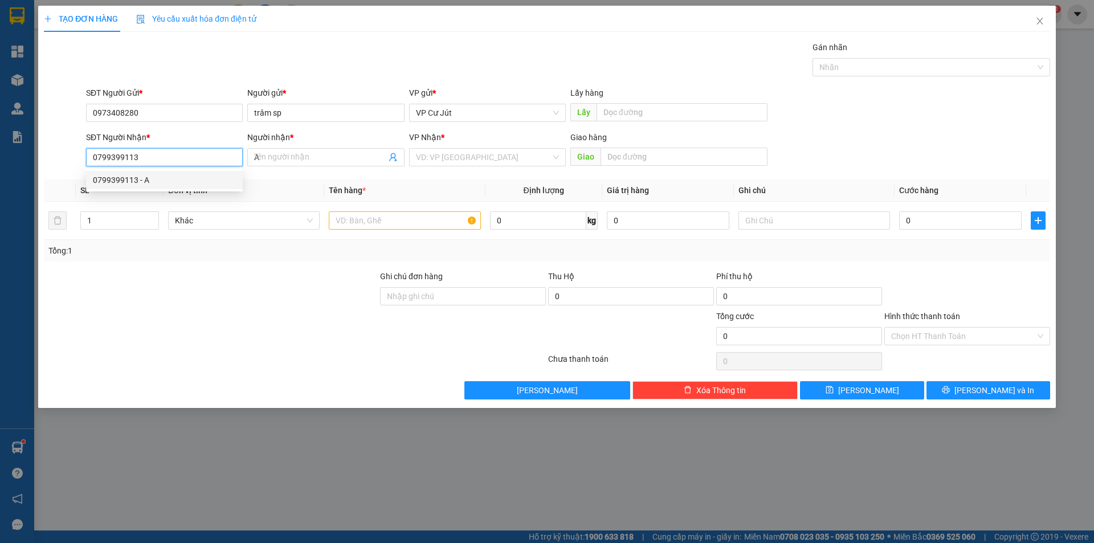
type input "30.000"
type input "0799399113"
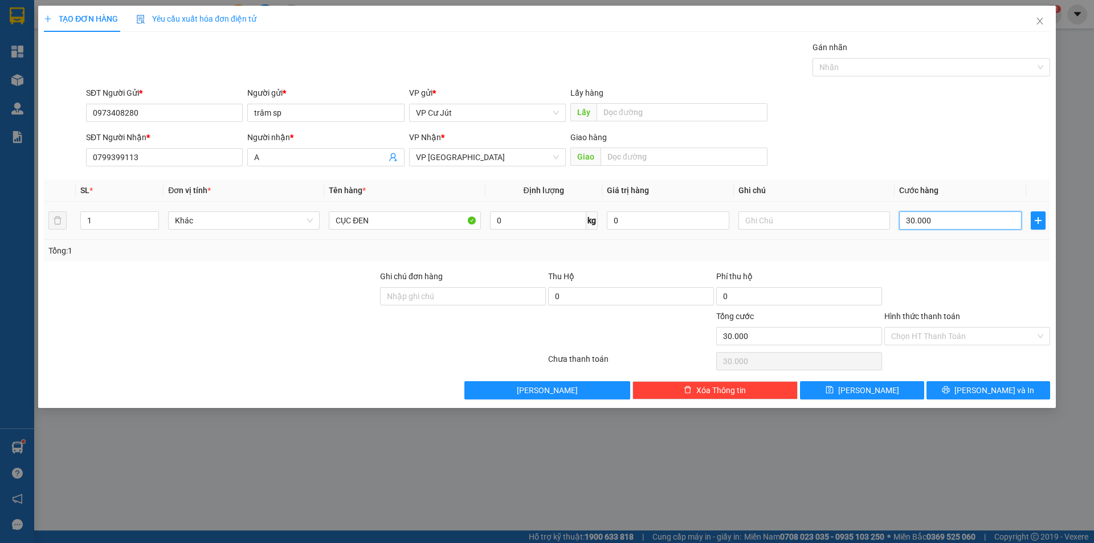
click at [976, 225] on input "30.000" at bounding box center [960, 220] width 123 height 18
type input "0"
type input "40"
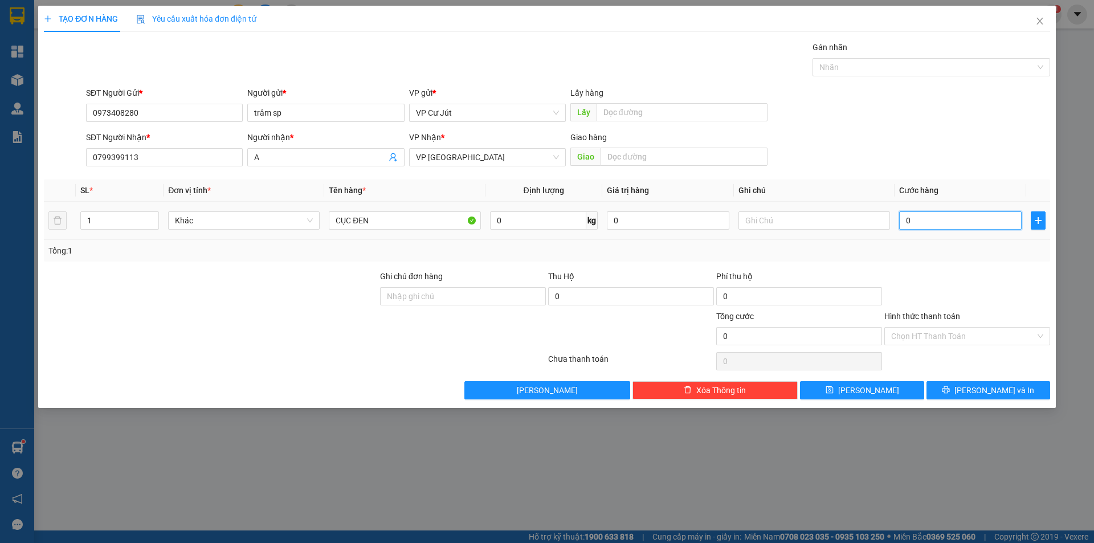
type input "40"
type input "400"
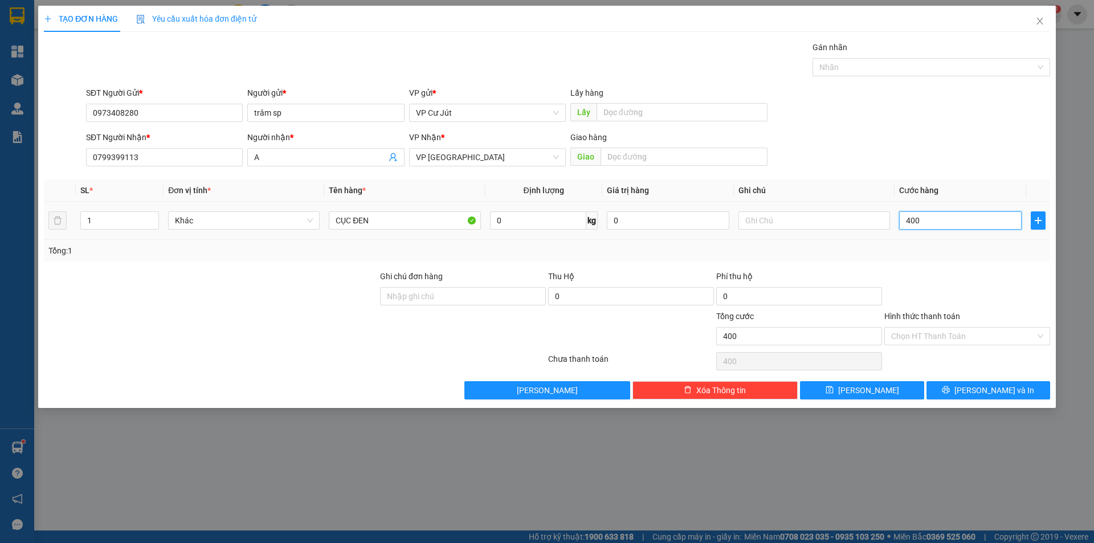
type input "4.000"
type input "40.000"
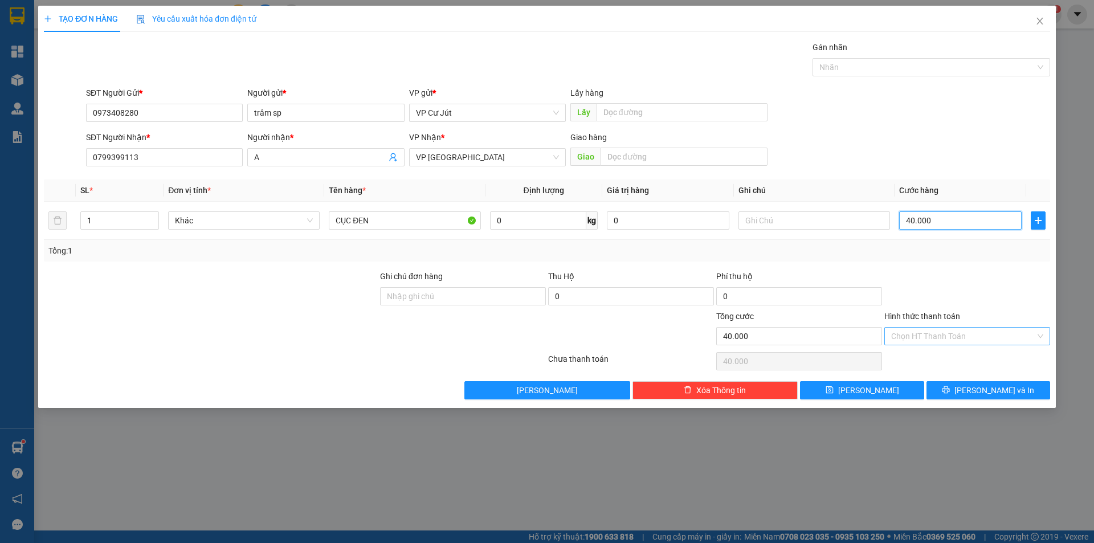
type input "40.000"
click at [971, 335] on input "Hình thức thanh toán" at bounding box center [963, 336] width 144 height 17
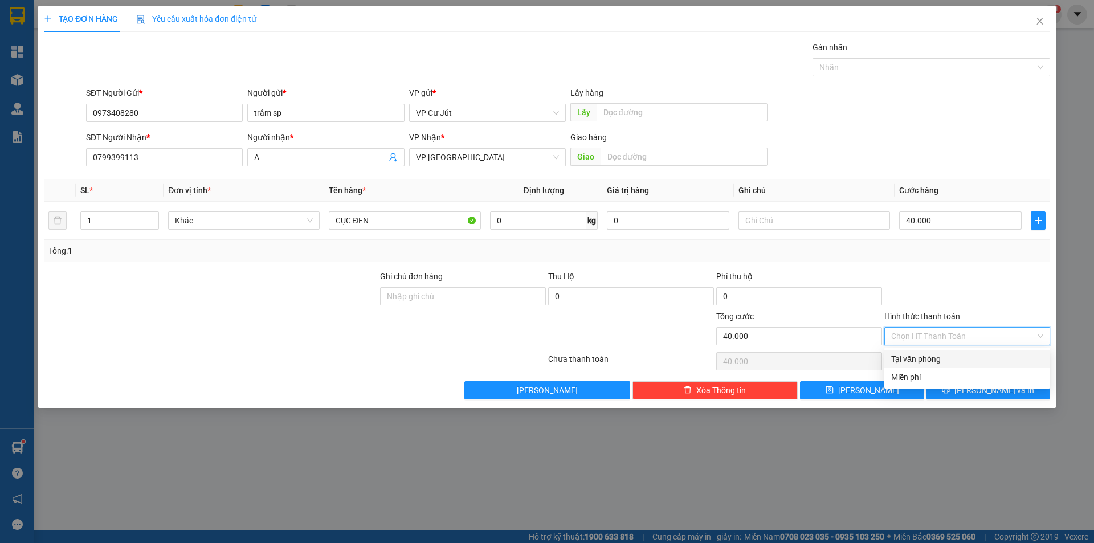
click at [961, 355] on div "Tại văn phòng" at bounding box center [967, 359] width 152 height 13
type input "0"
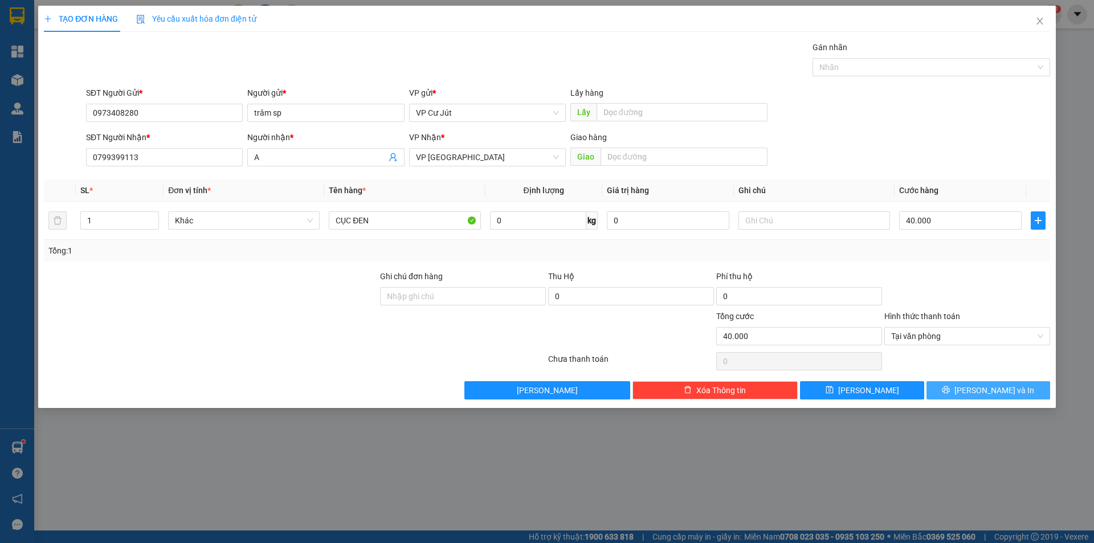
click at [973, 385] on button "[PERSON_NAME] và In" at bounding box center [989, 390] width 124 height 18
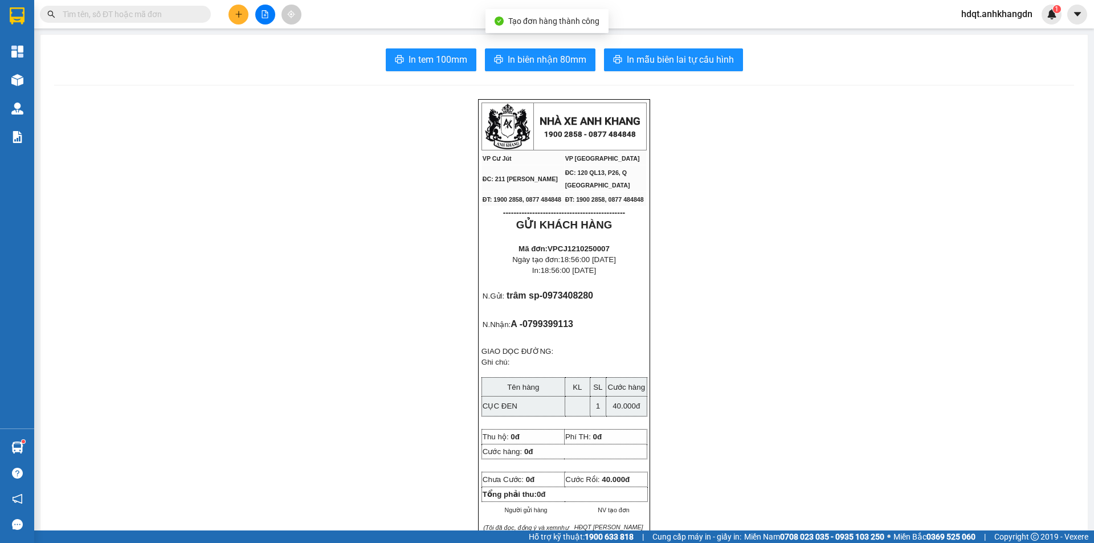
click at [447, 55] on span "In tem 100mm" at bounding box center [438, 59] width 59 height 14
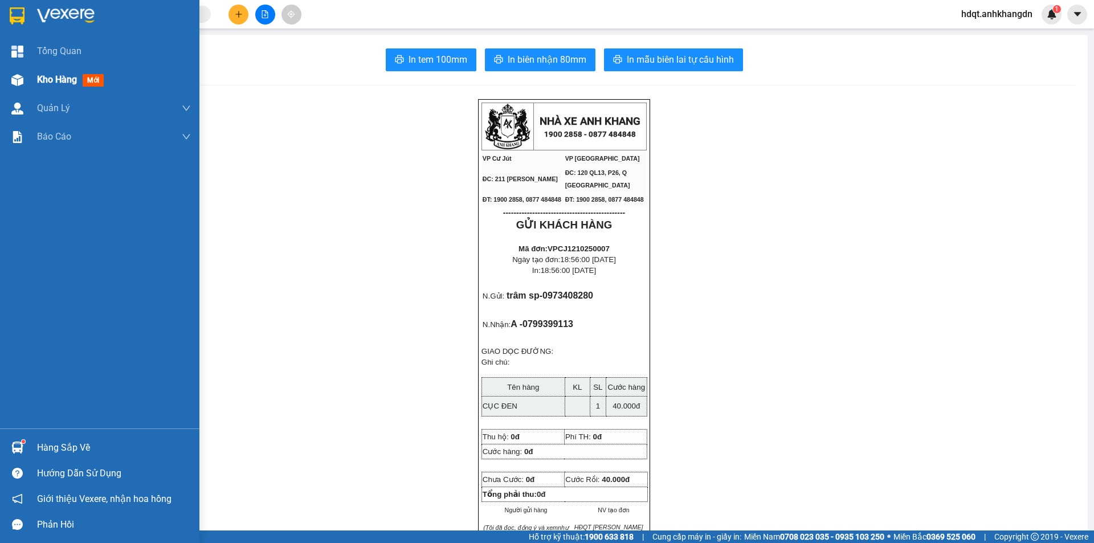
click at [35, 84] on div "Kho hàng mới" at bounding box center [99, 80] width 199 height 28
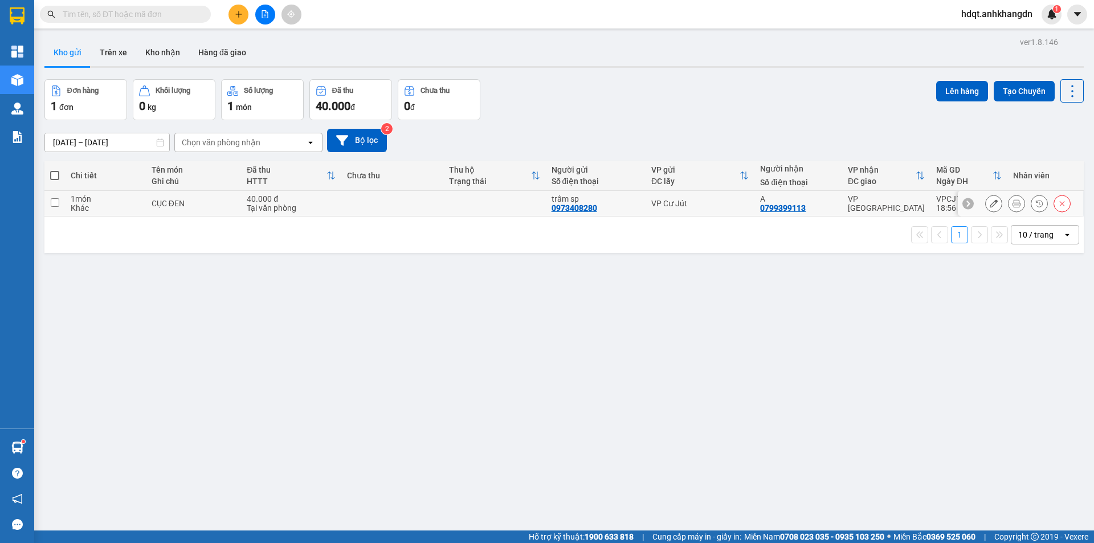
drag, startPoint x: 502, startPoint y: 199, endPoint x: 907, endPoint y: 119, distance: 413.1
click at [502, 200] on td at bounding box center [494, 204] width 102 height 26
checkbox input "true"
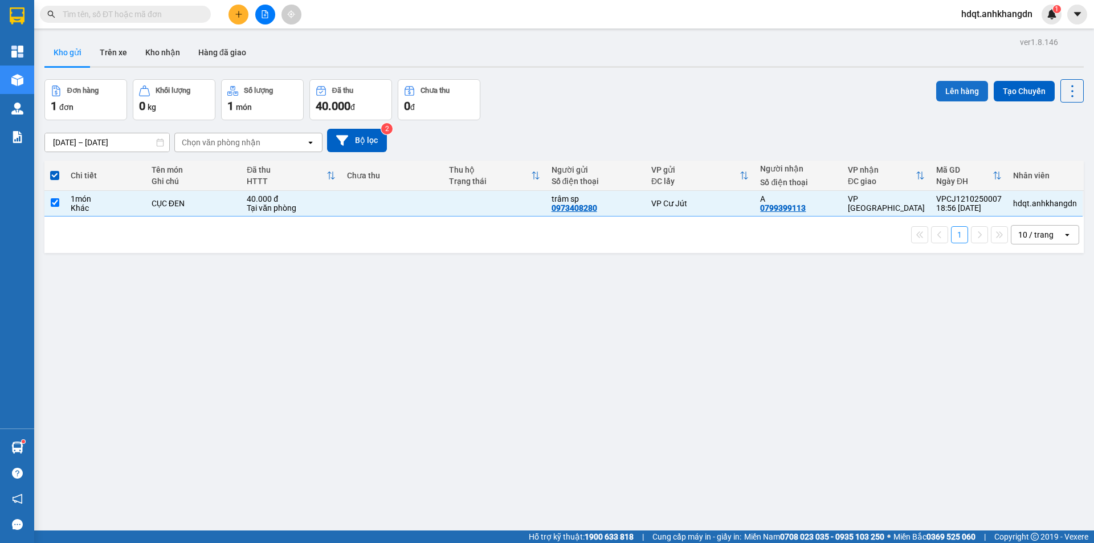
click at [963, 93] on button "Lên hàng" at bounding box center [962, 91] width 52 height 21
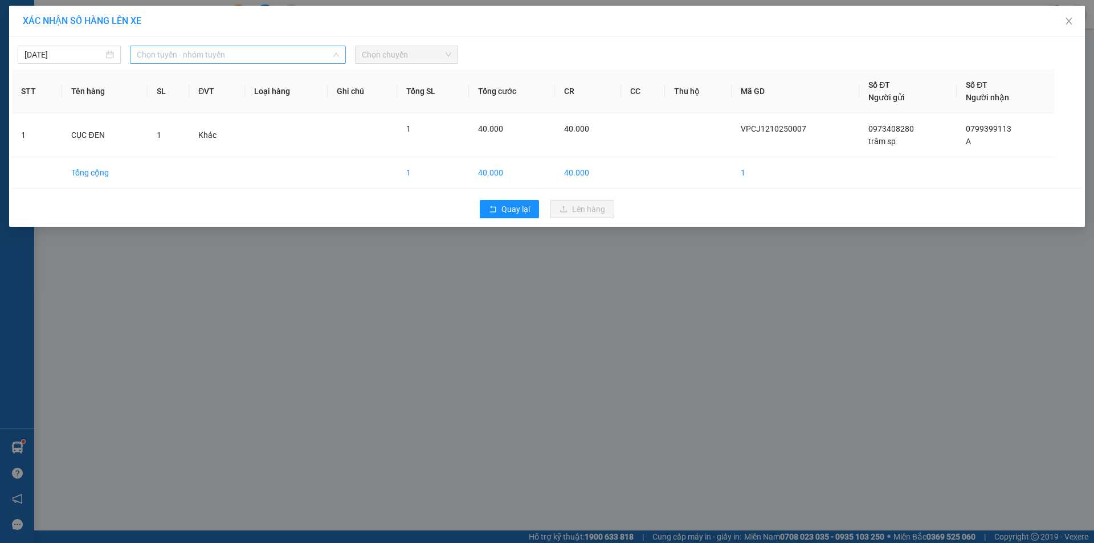
click at [231, 52] on span "Chọn tuyến - nhóm tuyến" at bounding box center [238, 54] width 202 height 17
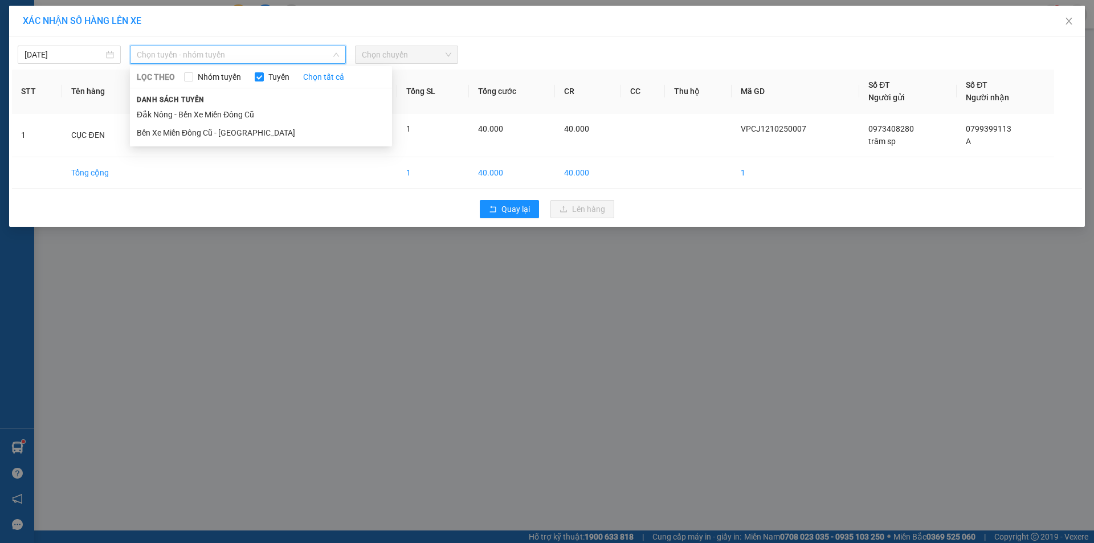
drag, startPoint x: 201, startPoint y: 113, endPoint x: 329, endPoint y: 81, distance: 132.8
click at [211, 114] on li "Đắk Nông - Bến Xe Miền Đông Cũ" at bounding box center [261, 114] width 262 height 18
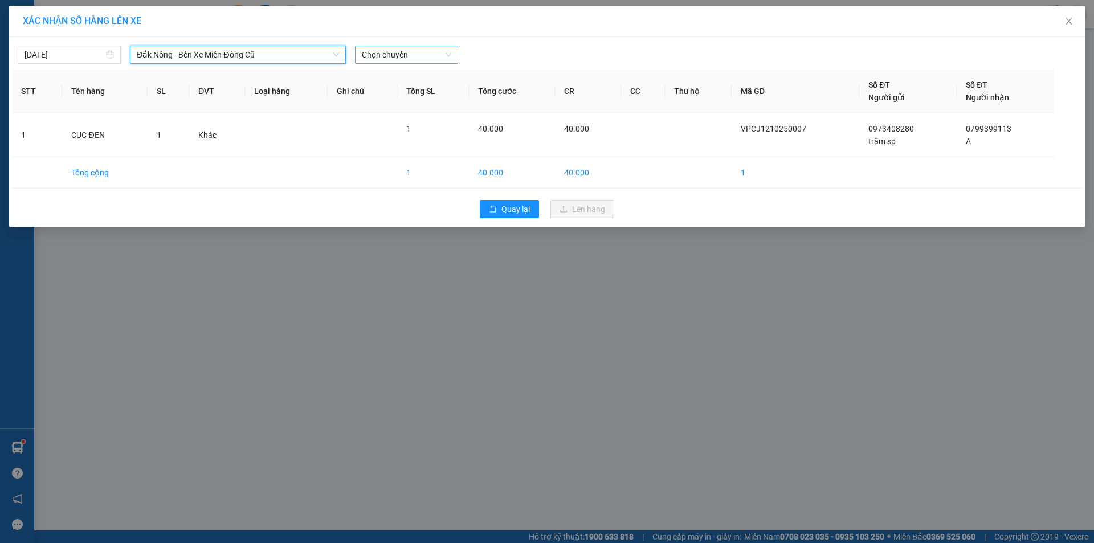
click at [393, 55] on span "Chọn chuyến" at bounding box center [406, 54] width 89 height 17
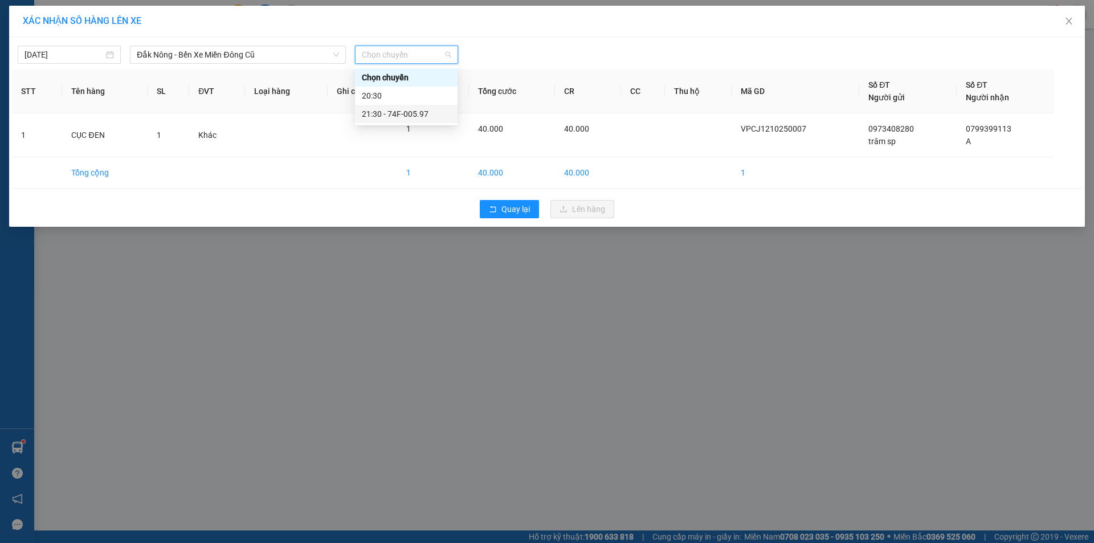
click at [402, 117] on div "21:30 - 74F-005.97" at bounding box center [406, 114] width 89 height 13
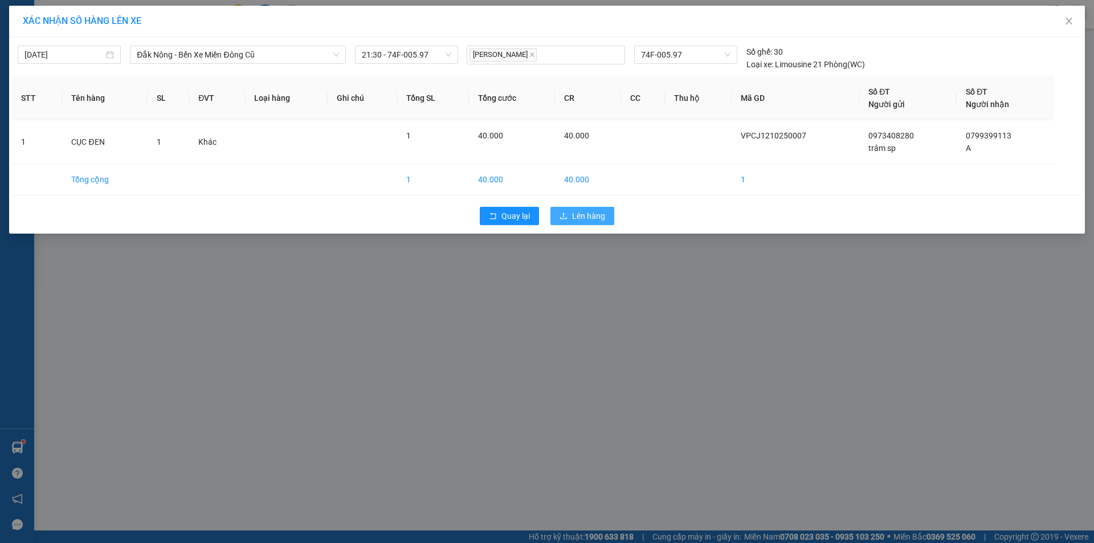
click at [586, 214] on span "Lên hàng" at bounding box center [588, 216] width 33 height 13
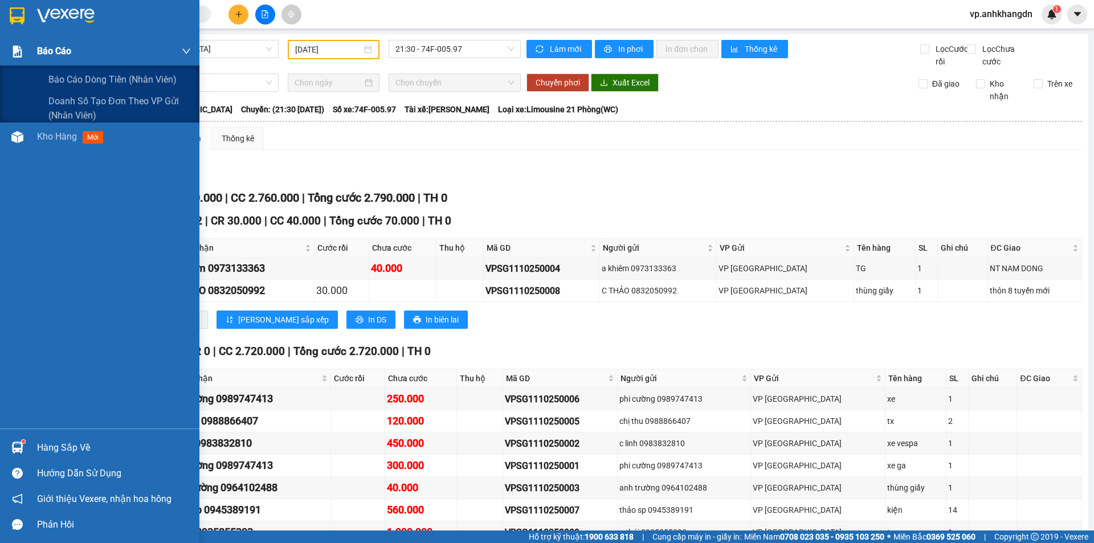
click at [56, 48] on span "Báo cáo" at bounding box center [54, 51] width 34 height 14
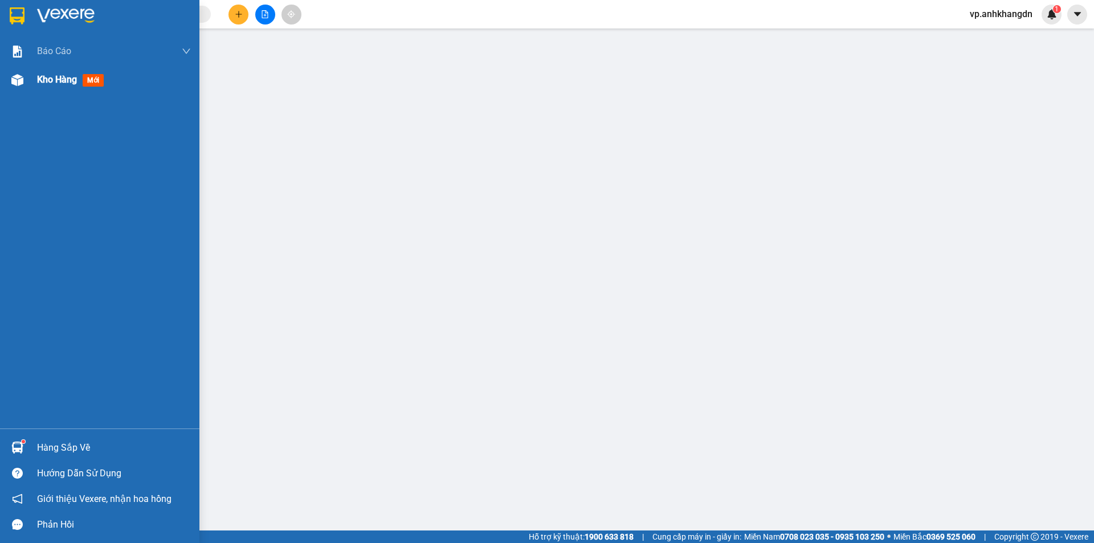
click at [25, 76] on div at bounding box center [17, 80] width 20 height 20
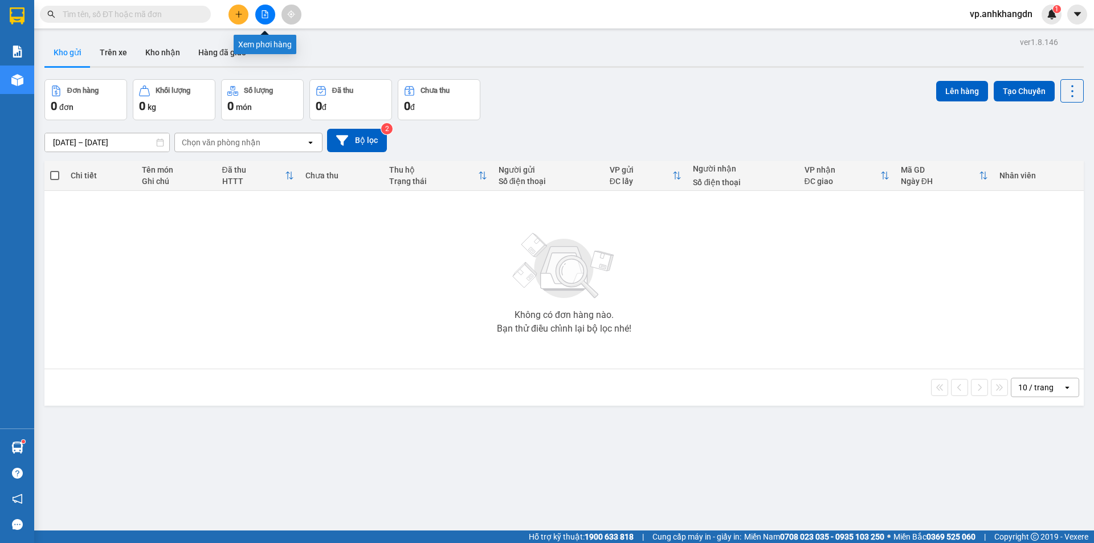
click at [262, 10] on icon "file-add" at bounding box center [265, 14] width 6 height 8
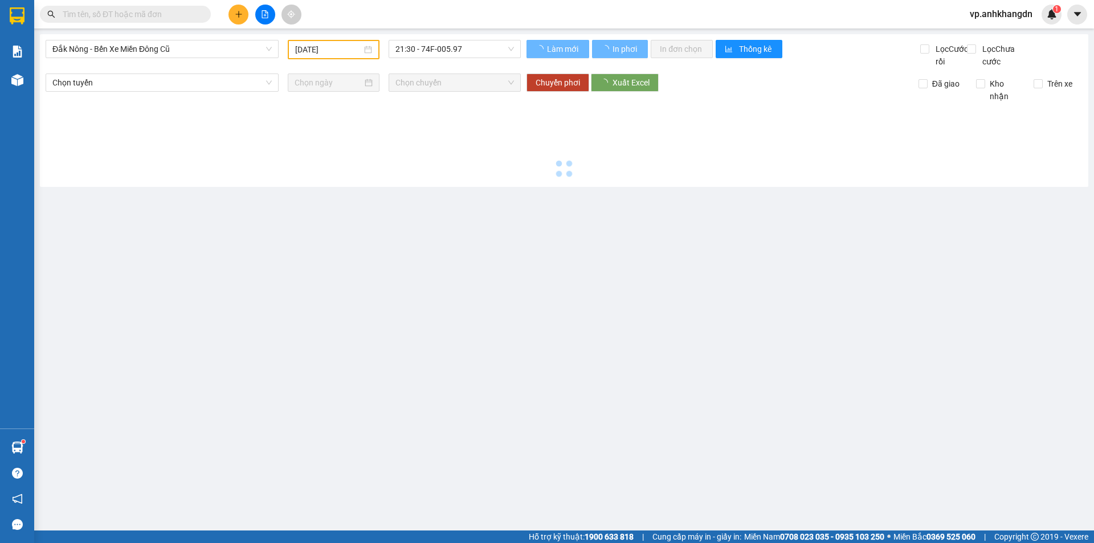
type input "[DATE]"
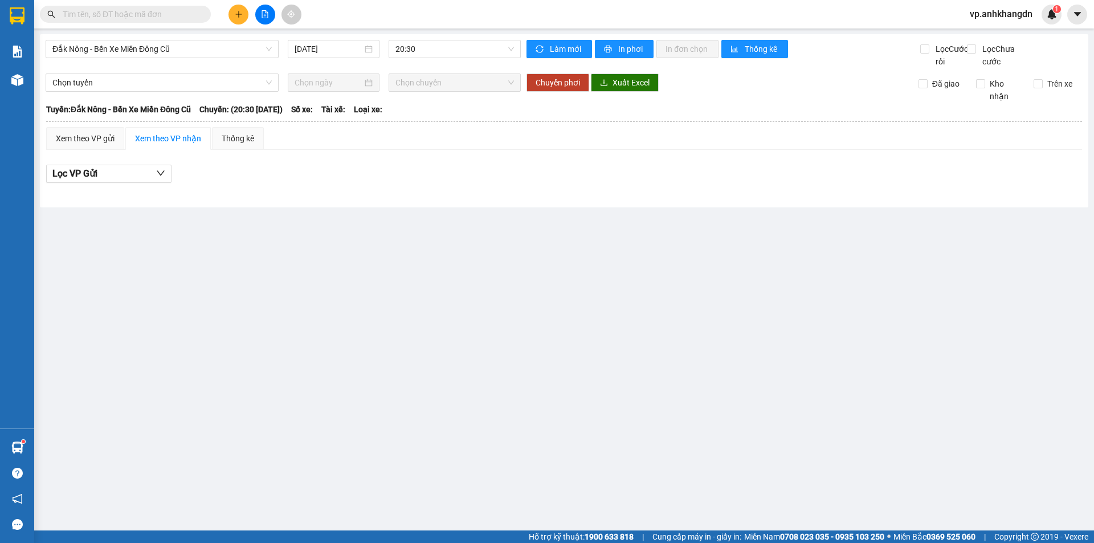
click at [438, 62] on div "Đắk Nông - Bến Xe Miền Đông Cũ 12/10/2025 20:30" at bounding box center [283, 54] width 475 height 28
click at [446, 54] on span "20:30" at bounding box center [455, 48] width 119 height 17
click at [424, 104] on div "21:30 - 74F-005.97" at bounding box center [440, 108] width 89 height 13
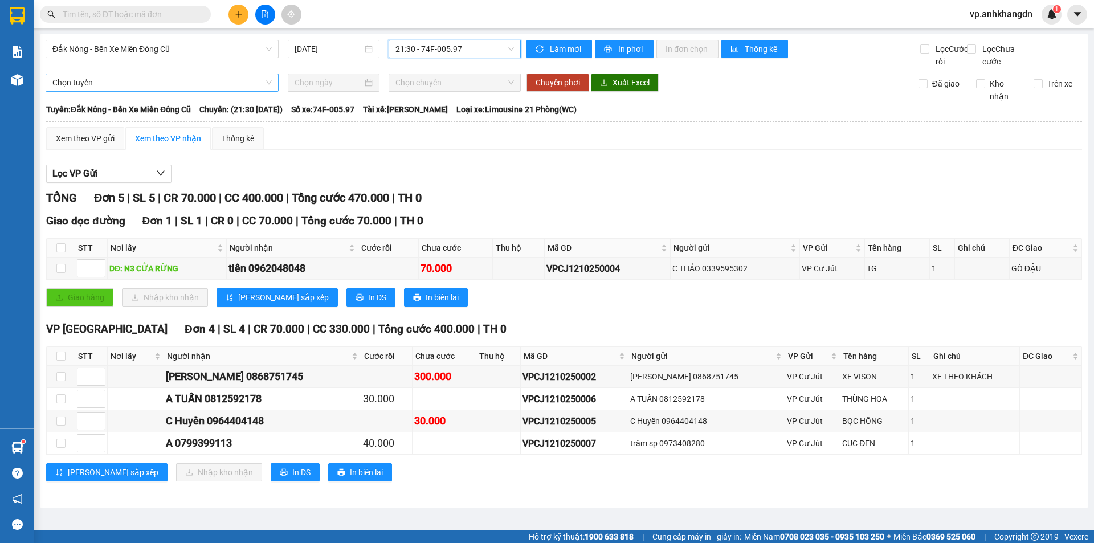
click at [229, 91] on span "Chọn tuyến" at bounding box center [161, 82] width 219 height 17
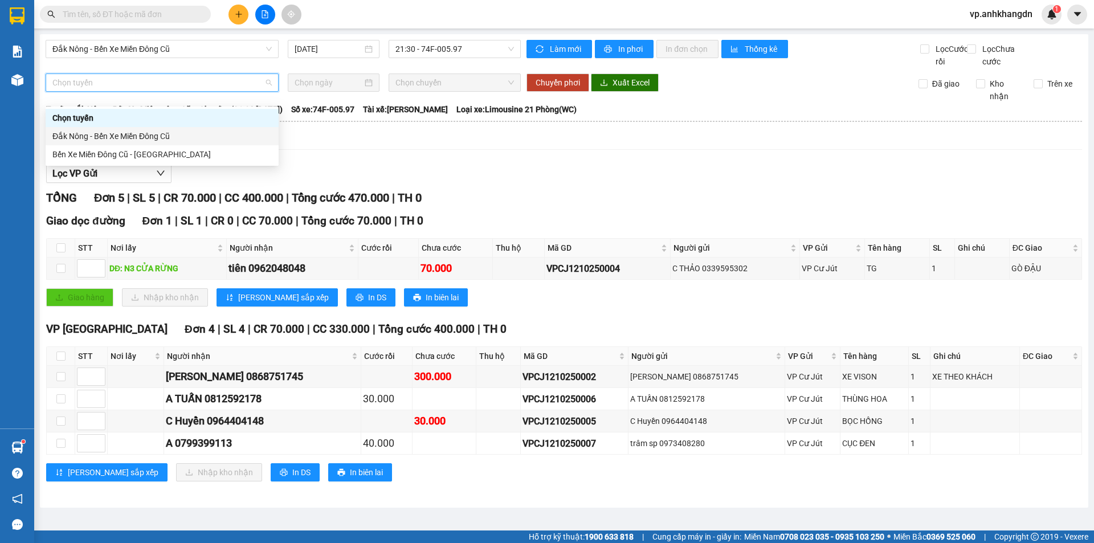
click at [177, 131] on div "Đắk Nông - Bến Xe Miền Đông Cũ" at bounding box center [161, 136] width 219 height 13
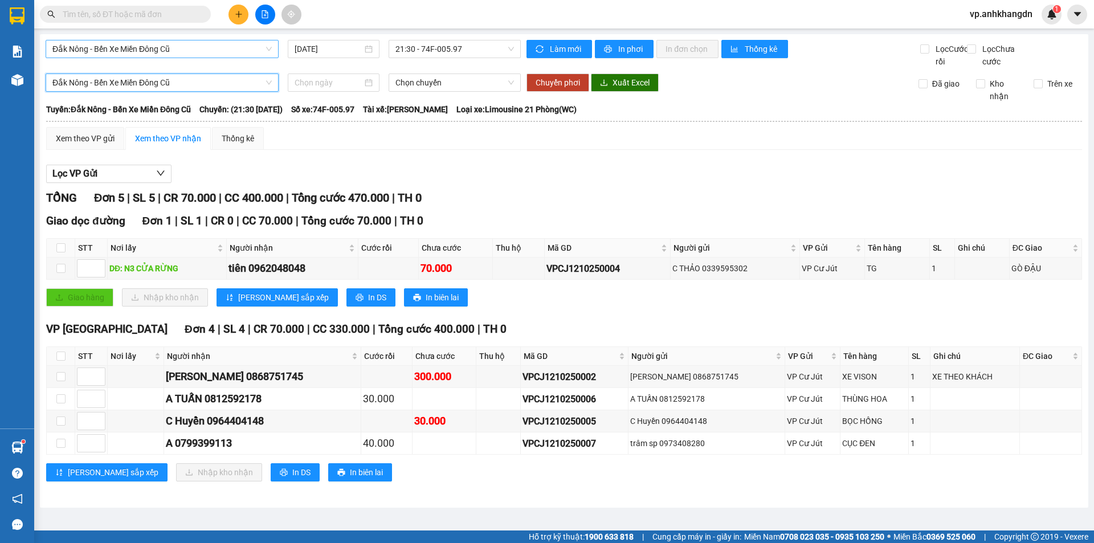
click at [210, 50] on span "Đắk Nông - Bến Xe Miền Đông Cũ" at bounding box center [161, 48] width 219 height 17
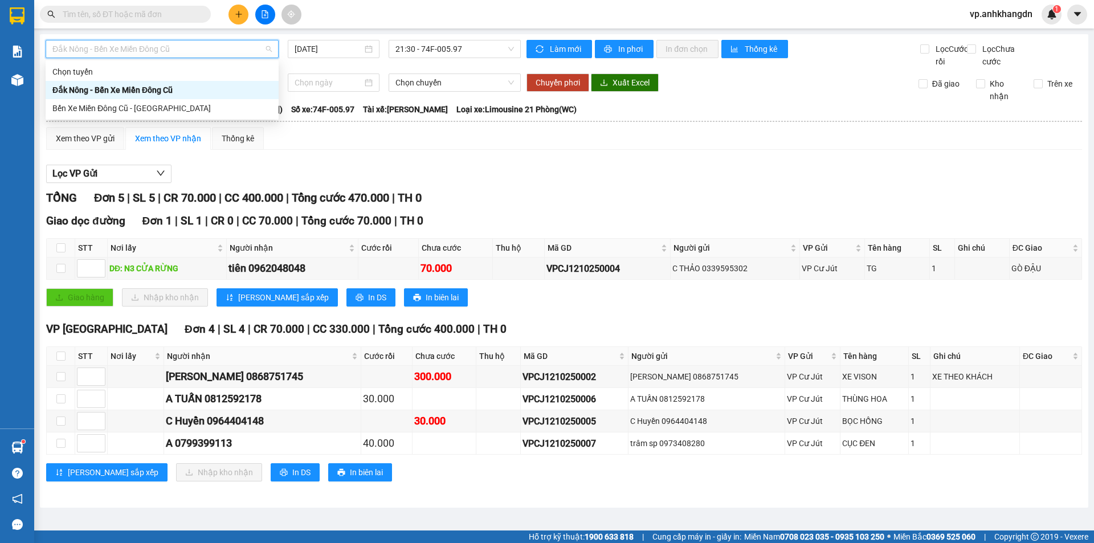
click at [210, 50] on span "Đắk Nông - Bến Xe Miền Đông Cũ" at bounding box center [161, 48] width 219 height 17
